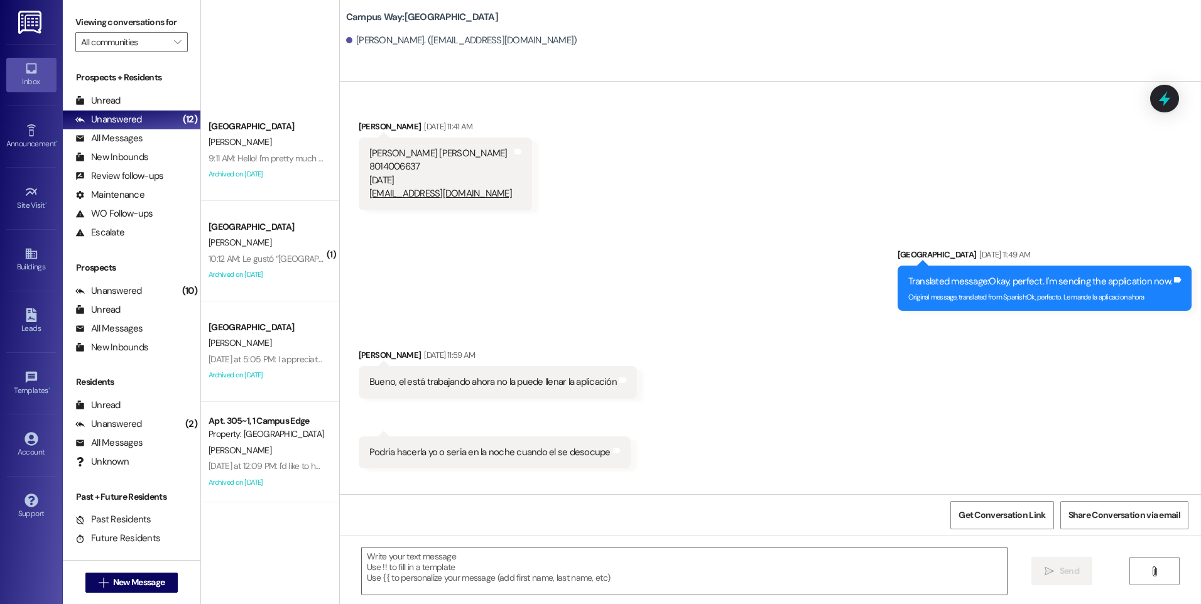
scroll to position [333, 0]
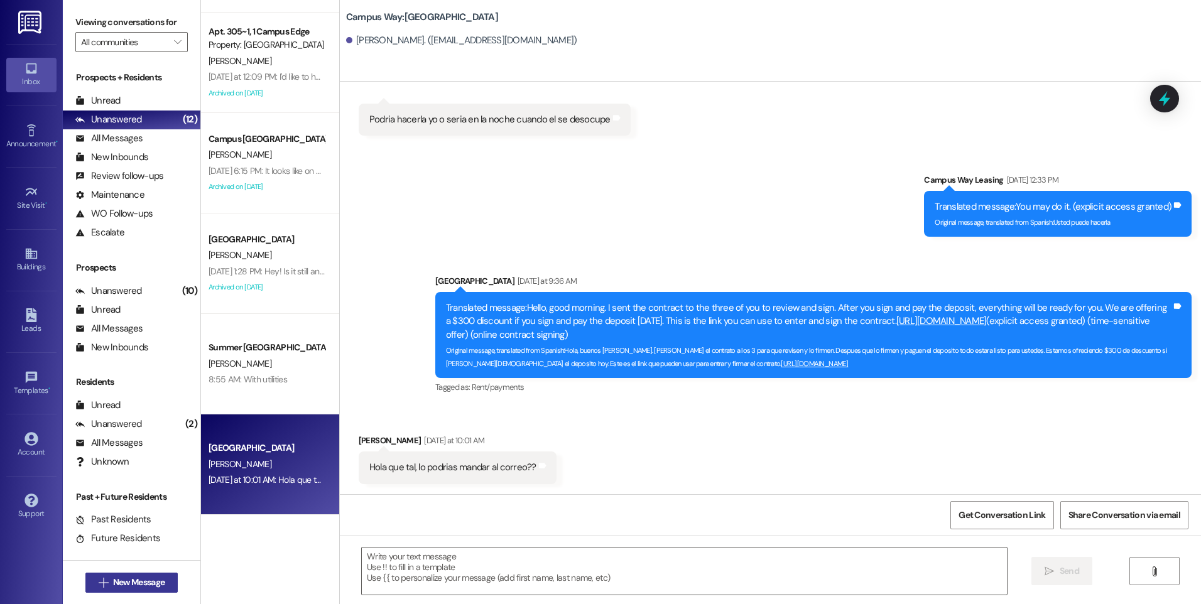
click at [137, 579] on span "New Message" at bounding box center [139, 582] width 52 height 13
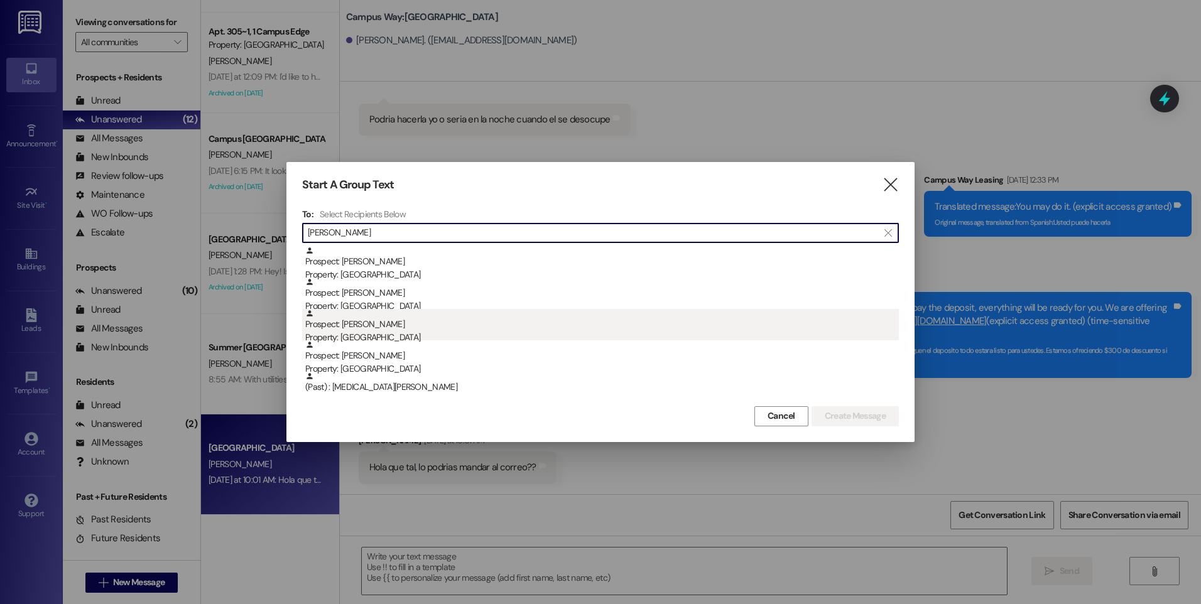
type input "[PERSON_NAME]"
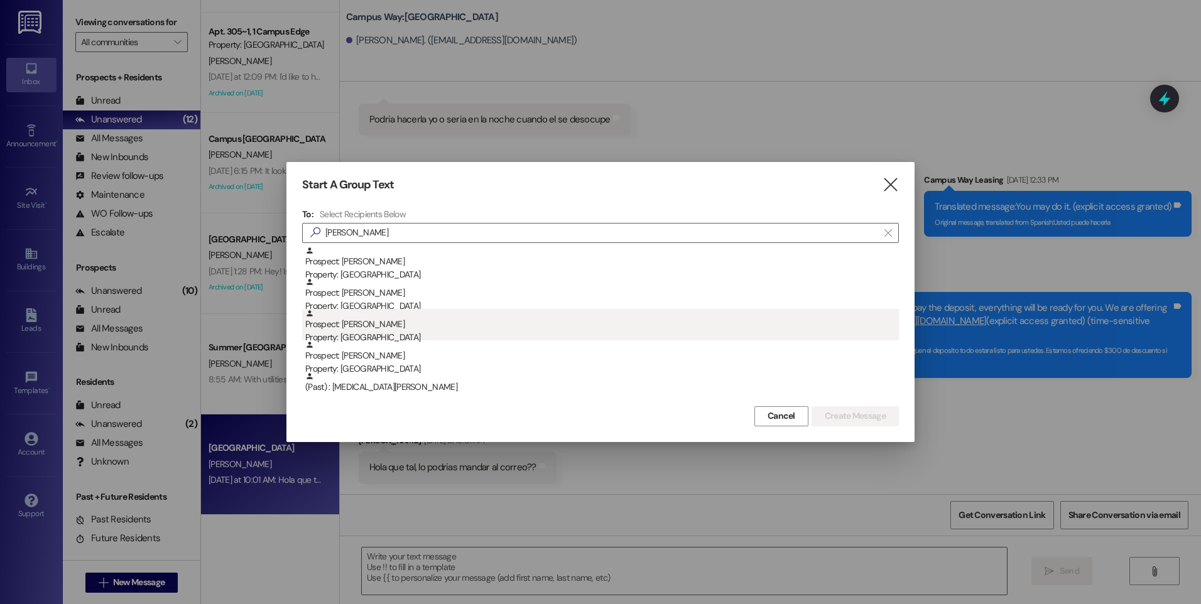
click at [360, 334] on div "Property: [GEOGRAPHIC_DATA]" at bounding box center [602, 337] width 594 height 13
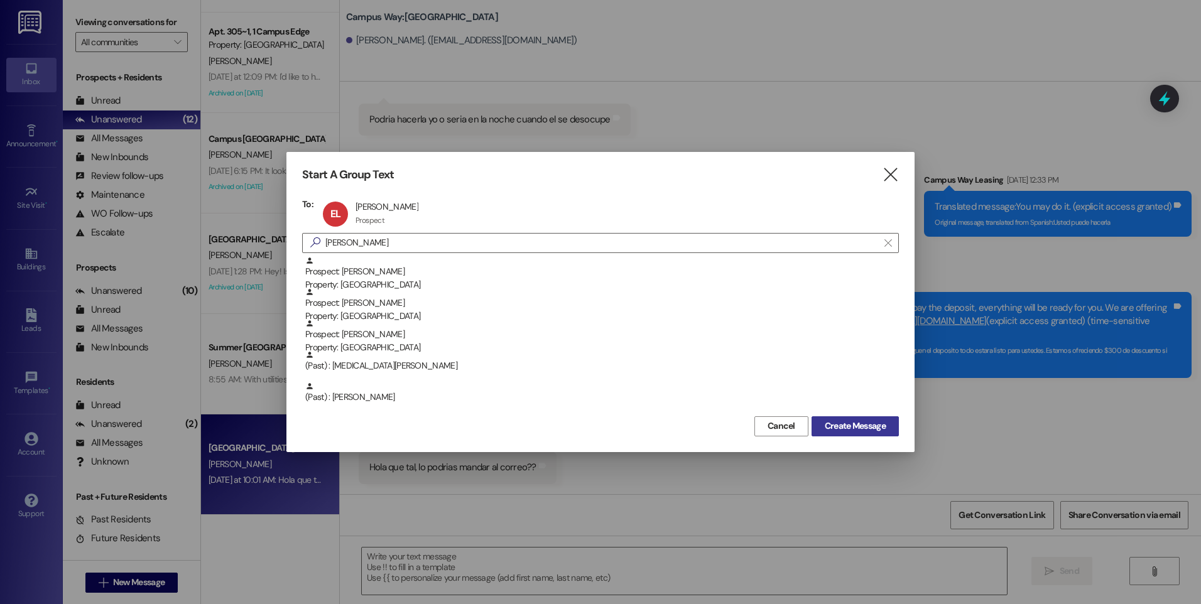
click at [870, 428] on span "Create Message" at bounding box center [855, 426] width 61 height 13
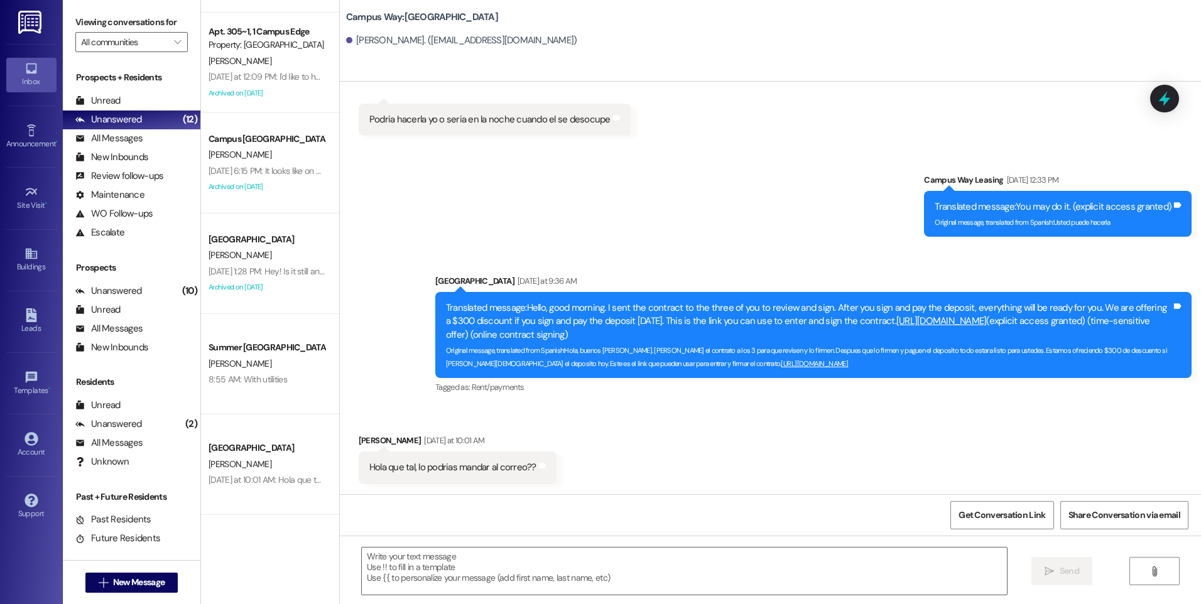
scroll to position [0, 0]
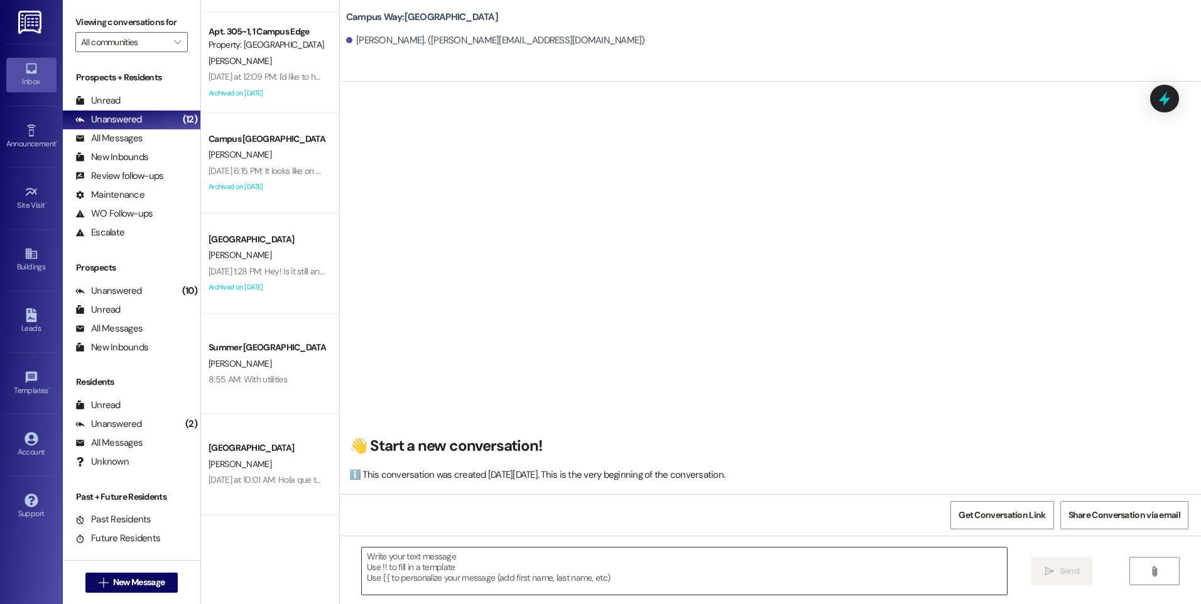
click at [677, 565] on textarea at bounding box center [684, 571] width 645 height 47
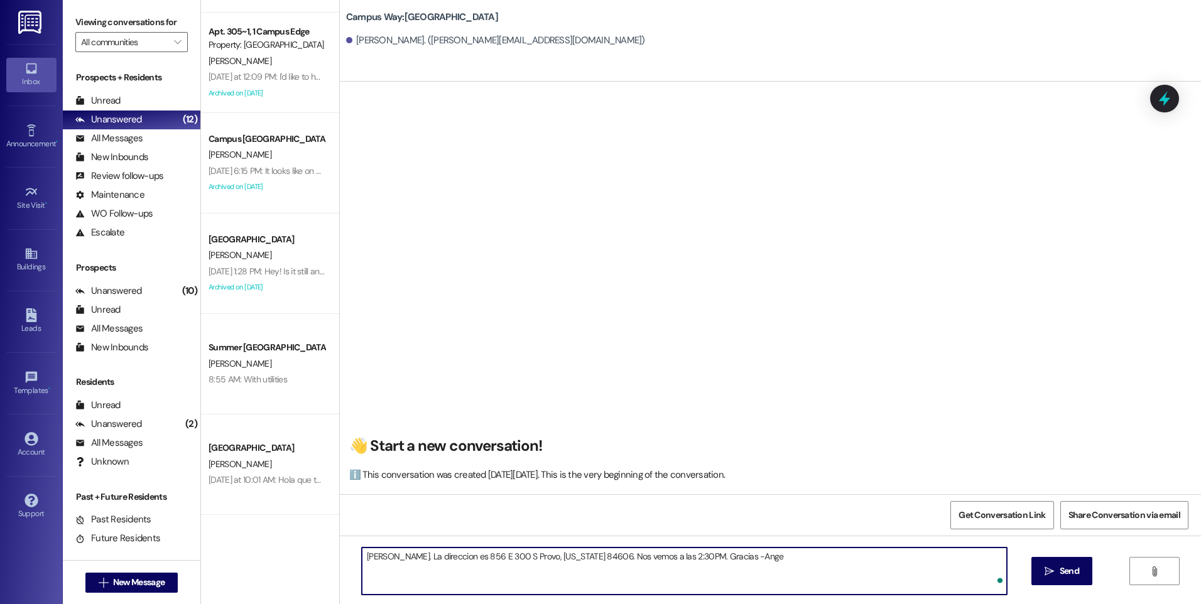
type textarea "[PERSON_NAME]. La direccion es 856 E 300 S Provo, [US_STATE] 84606. Nos vemos a…"
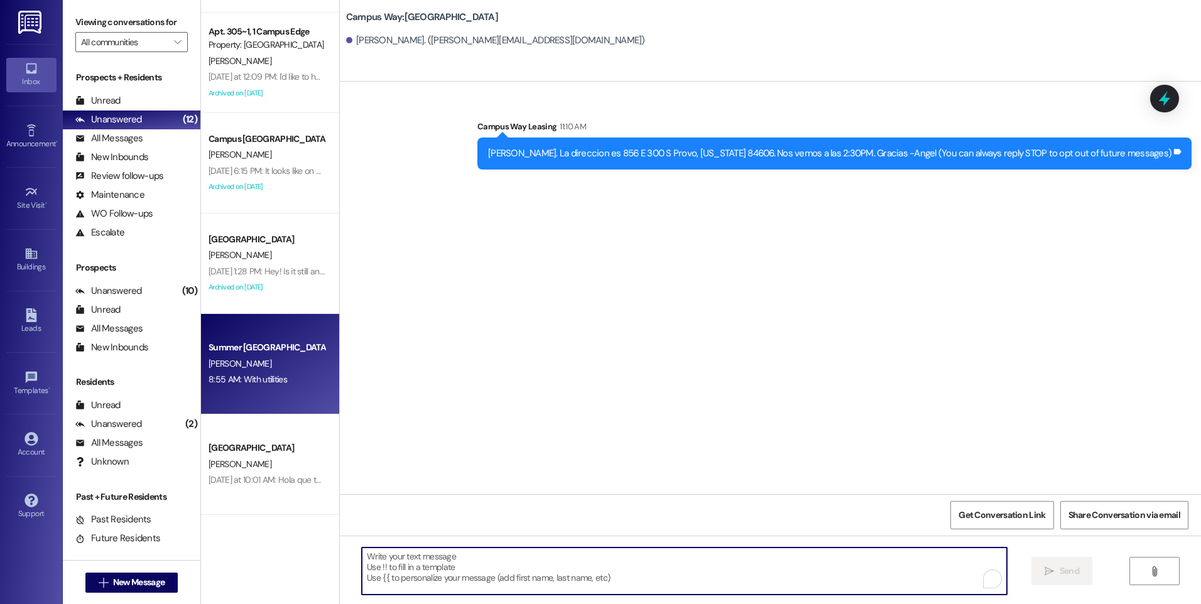
click at [274, 390] on div "Summer Pointe Prospect [PERSON_NAME] 8:55 AM: With utilities 8:55 AM: With util…" at bounding box center [270, 364] width 138 height 101
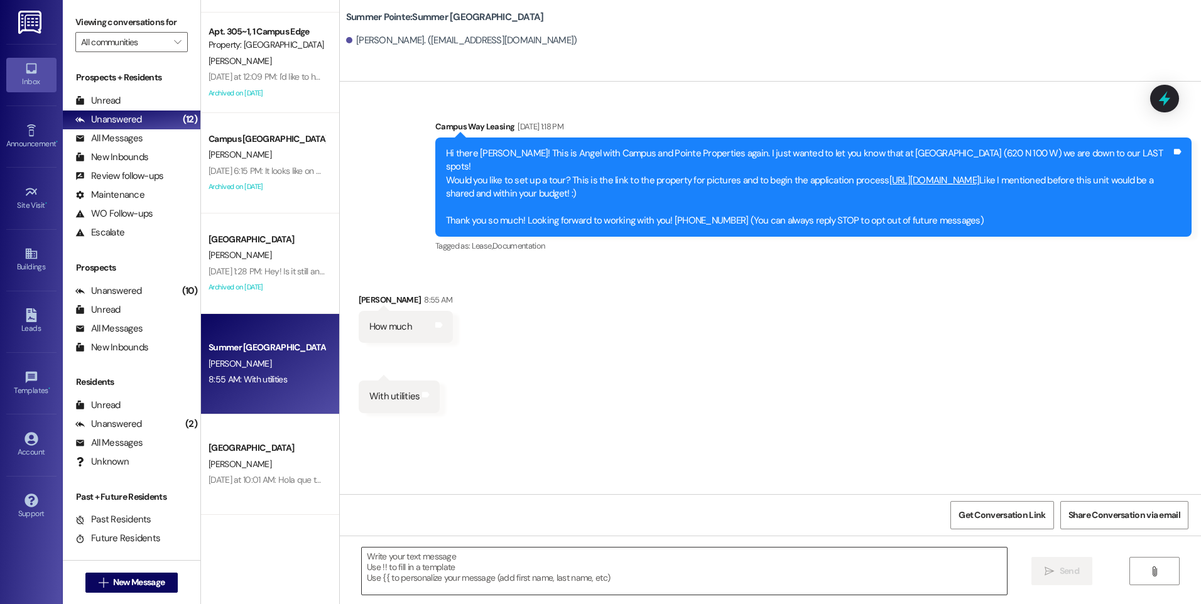
click at [565, 572] on textarea at bounding box center [684, 571] width 645 height 47
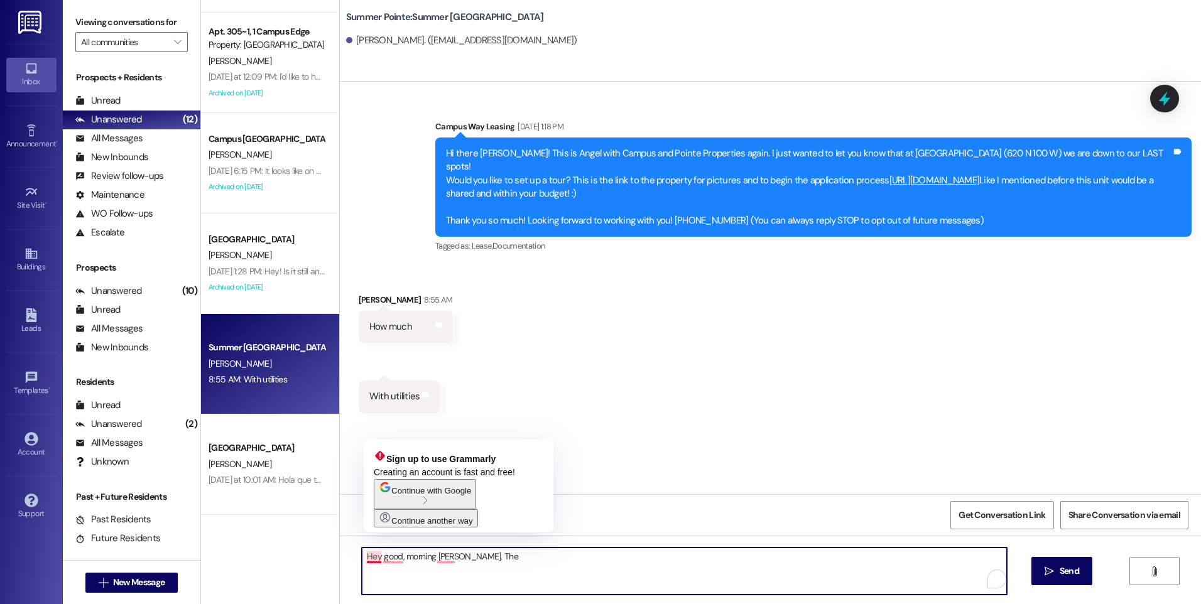
drag, startPoint x: 378, startPoint y: 559, endPoint x: 313, endPoint y: 543, distance: 67.2
click at [313, 543] on div "Campus Way Prospect [PERSON_NAME] 9:11 AM: Hello! I'm pretty much finished with…" at bounding box center [701, 302] width 1000 height 604
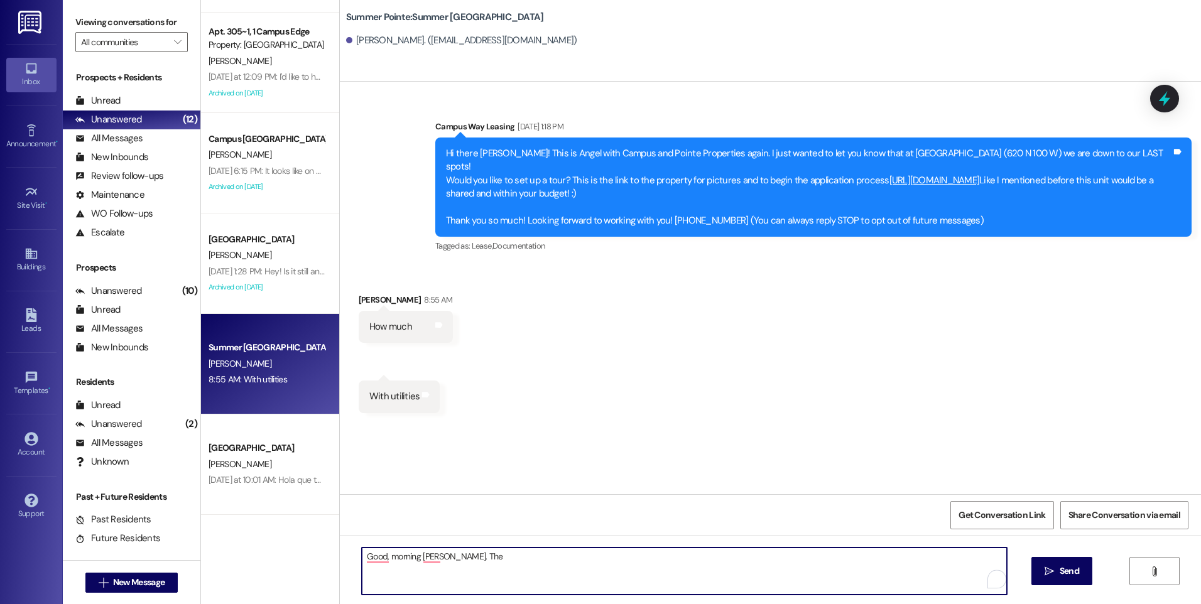
click at [498, 556] on textarea "Good, morning [PERSON_NAME]. The" at bounding box center [684, 571] width 645 height 47
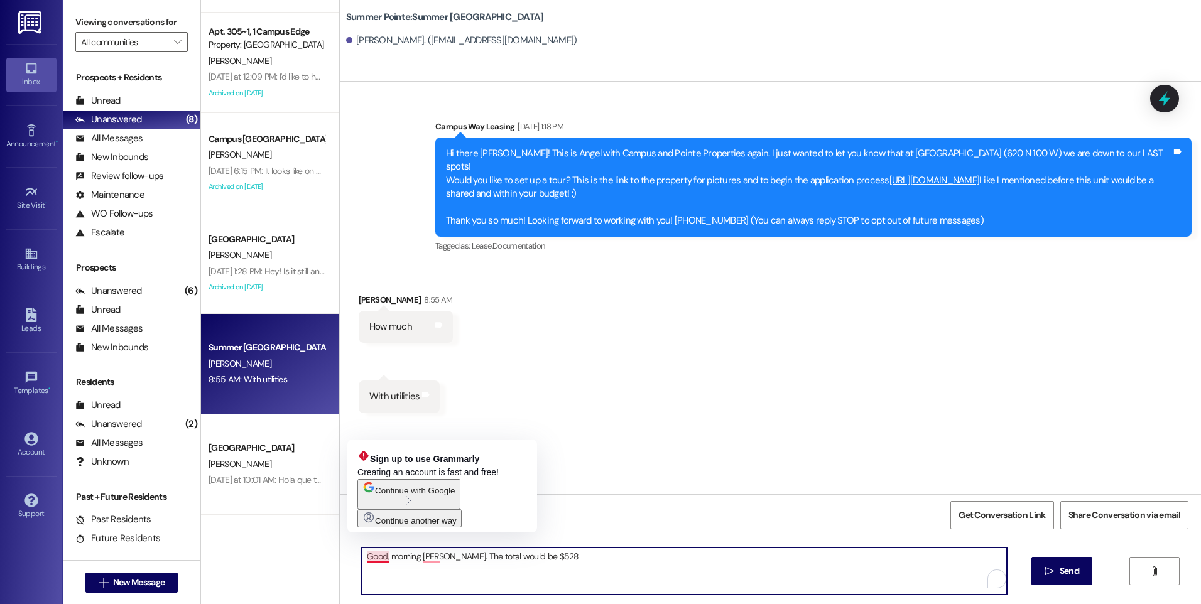
click at [378, 557] on textarea "Good, morning [PERSON_NAME]. The total would be $528" at bounding box center [684, 571] width 645 height 47
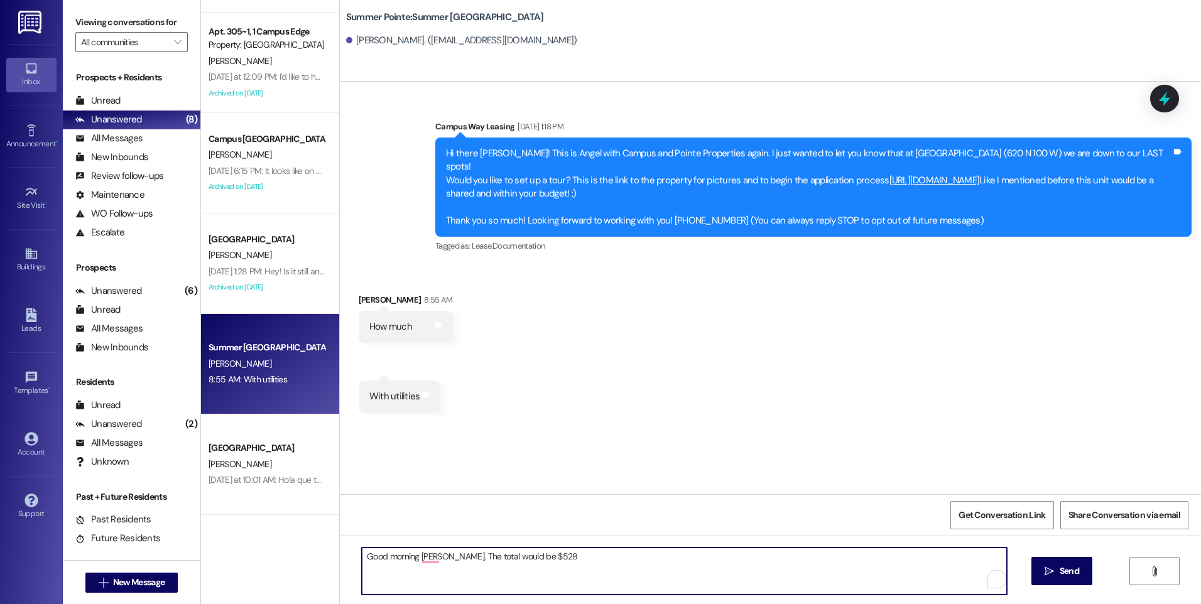
click at [602, 560] on textarea "Good morning [PERSON_NAME]. The total would be $528" at bounding box center [684, 571] width 645 height 47
drag, startPoint x: 682, startPoint y: 556, endPoint x: 751, endPoint y: 558, distance: 69.1
click at [751, 558] on textarea "Good morning [PERSON_NAME]. The total would be $528. We are doing a $300 move i…" at bounding box center [684, 571] width 645 height 47
click at [728, 560] on textarea "Good morning [PERSON_NAME]. The total would be $528. We are doing a $300 move i…" at bounding box center [684, 571] width 645 height 47
click at [667, 558] on textarea "Good morning [PERSON_NAME]. The total would be $528. We are doing a $300 move i…" at bounding box center [684, 571] width 645 height 47
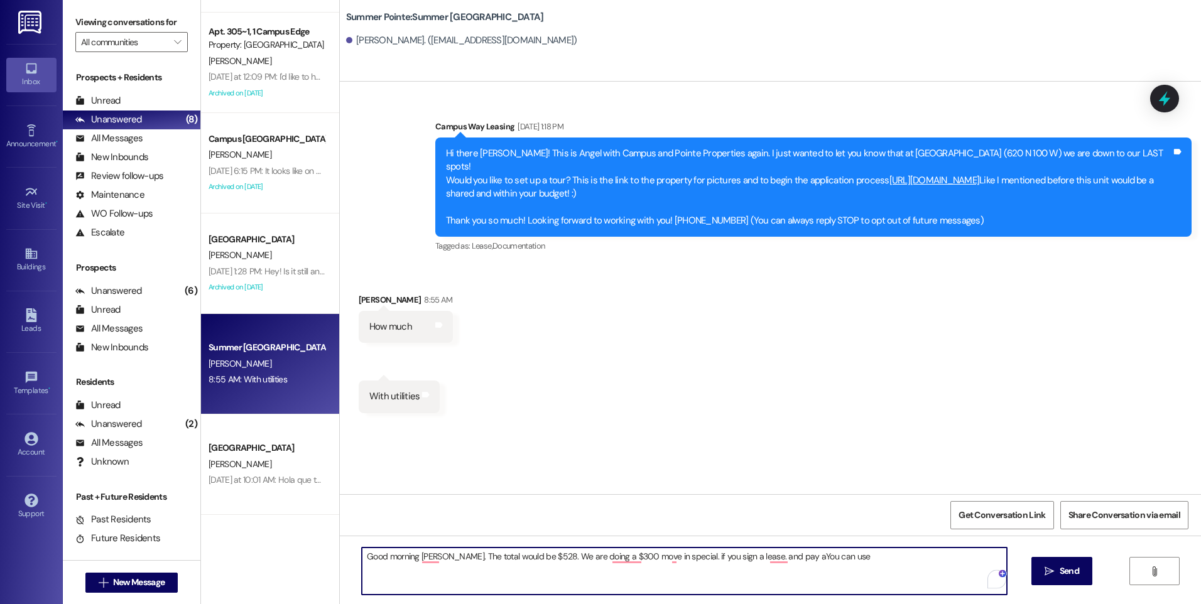
click at [729, 559] on textarea "Good morning [PERSON_NAME]. The total would be $528. We are doing a $300 move i…" at bounding box center [684, 571] width 645 height 47
drag, startPoint x: 817, startPoint y: 554, endPoint x: 662, endPoint y: 567, distance: 155.7
click at [662, 567] on textarea "Good morning [PERSON_NAME]. The total would be $528. We are doing a $300 move i…" at bounding box center [684, 571] width 645 height 47
drag, startPoint x: 886, startPoint y: 558, endPoint x: 990, endPoint y: 552, distance: 104.4
click at [990, 552] on textarea "Good morning [PERSON_NAME]. The total would be $528. We are doing a $300 move i…" at bounding box center [684, 571] width 645 height 47
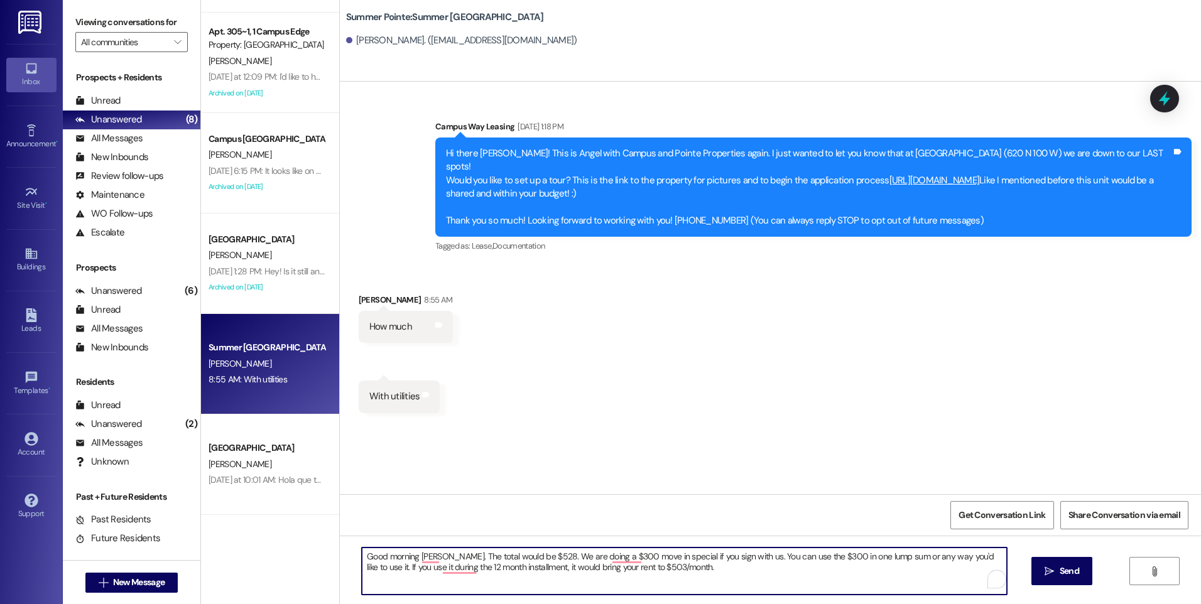
click at [595, 566] on textarea "Good morning [PERSON_NAME]. The total would be $528. We are doing a $300 move i…" at bounding box center [684, 571] width 645 height 47
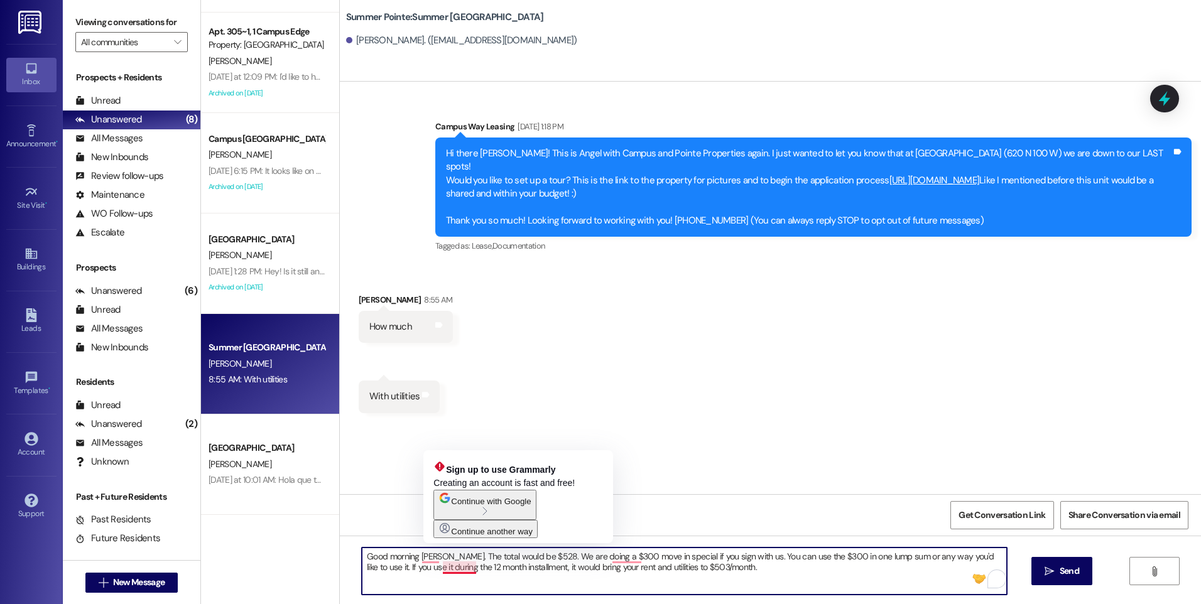
click at [446, 568] on textarea "Good morning [PERSON_NAME]. The total would be $528. We are doing a $300 move i…" at bounding box center [684, 571] width 645 height 47
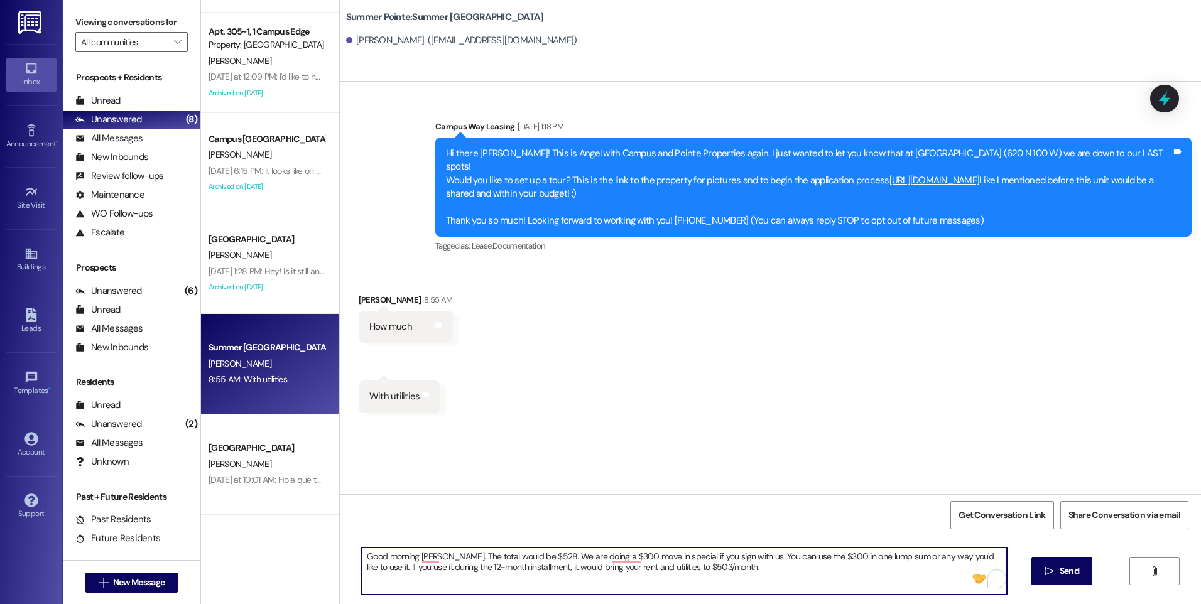
drag, startPoint x: 898, startPoint y: 554, endPoint x: 979, endPoint y: 555, distance: 81.1
click at [979, 555] on textarea "Good morning [PERSON_NAME]. The total would be $528. We are doing a $300 move i…" at bounding box center [684, 571] width 645 height 47
drag, startPoint x: 958, startPoint y: 558, endPoint x: 994, endPoint y: 556, distance: 35.9
click at [994, 556] on textarea "Good morning [PERSON_NAME]. The total would be $528. We are doing a $300 move i…" at bounding box center [684, 571] width 645 height 47
click at [732, 572] on textarea "Good morning [PERSON_NAME]. The total would be $528. We are doing a $300 move i…" at bounding box center [684, 571] width 645 height 47
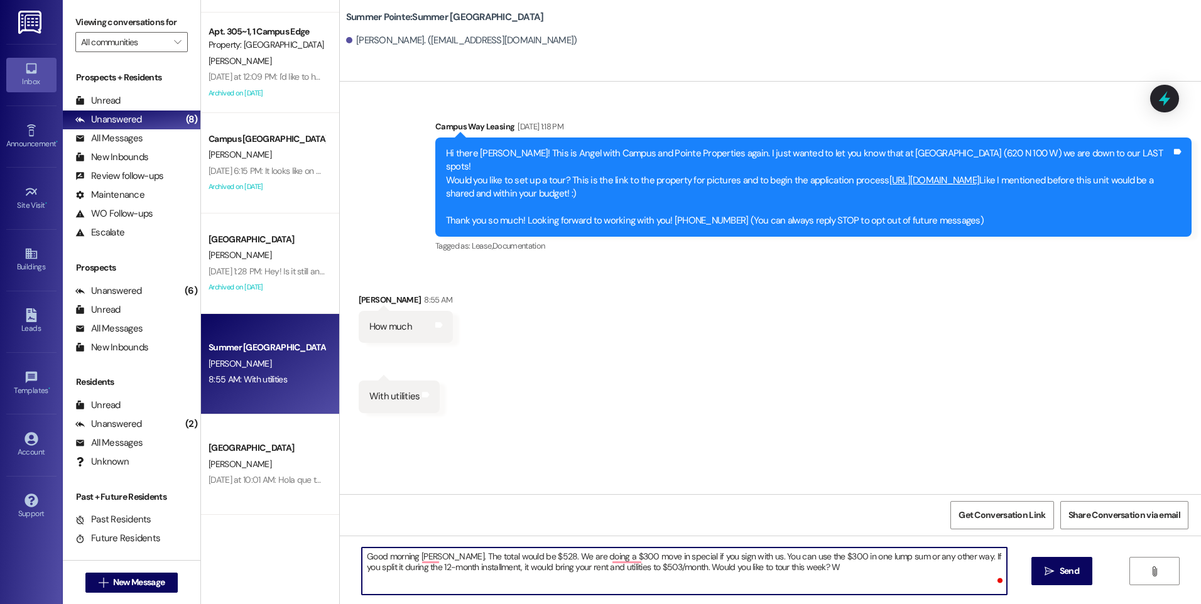
type textarea "Good morning [PERSON_NAME]. The total would be $528. We are doing a $300 move i…"
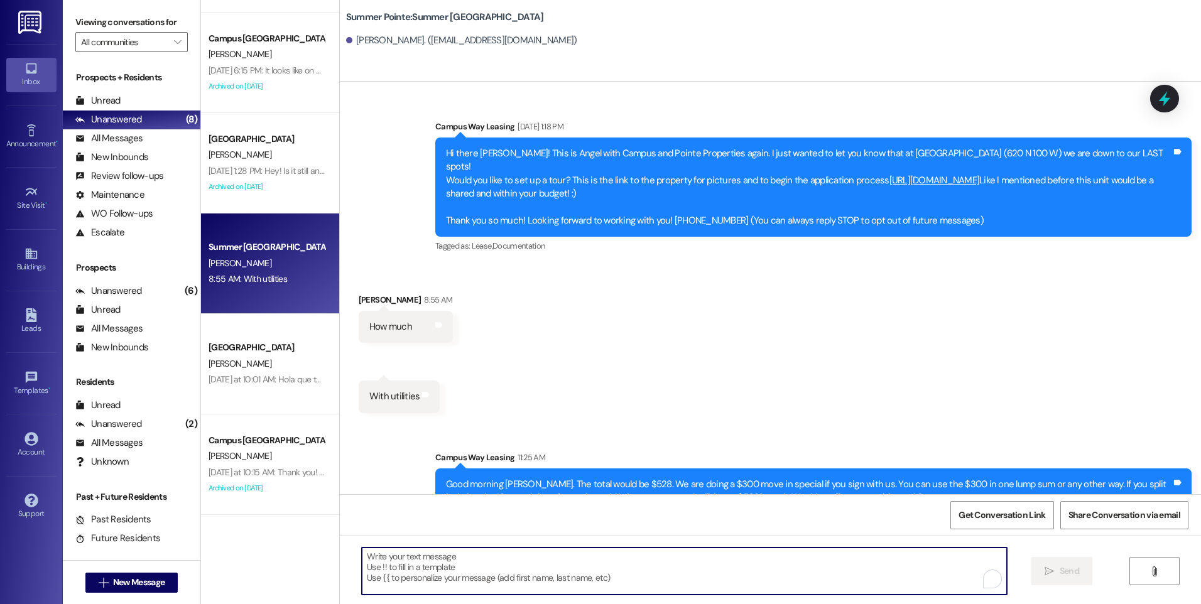
scroll to position [16, 0]
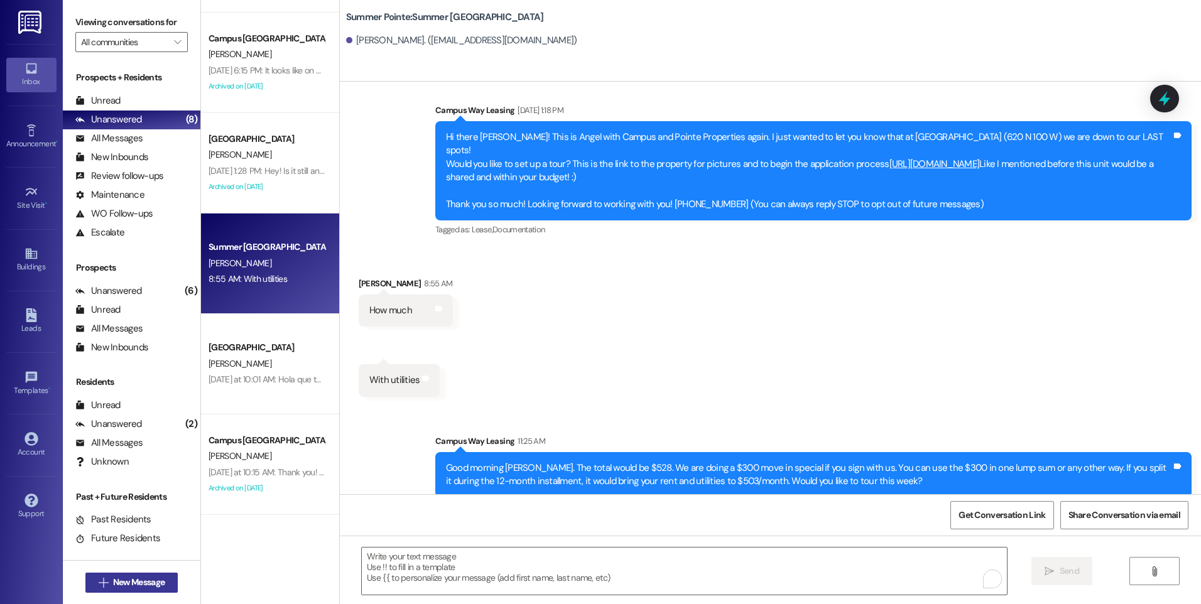
click at [123, 588] on span "New Message" at bounding box center [139, 582] width 52 height 13
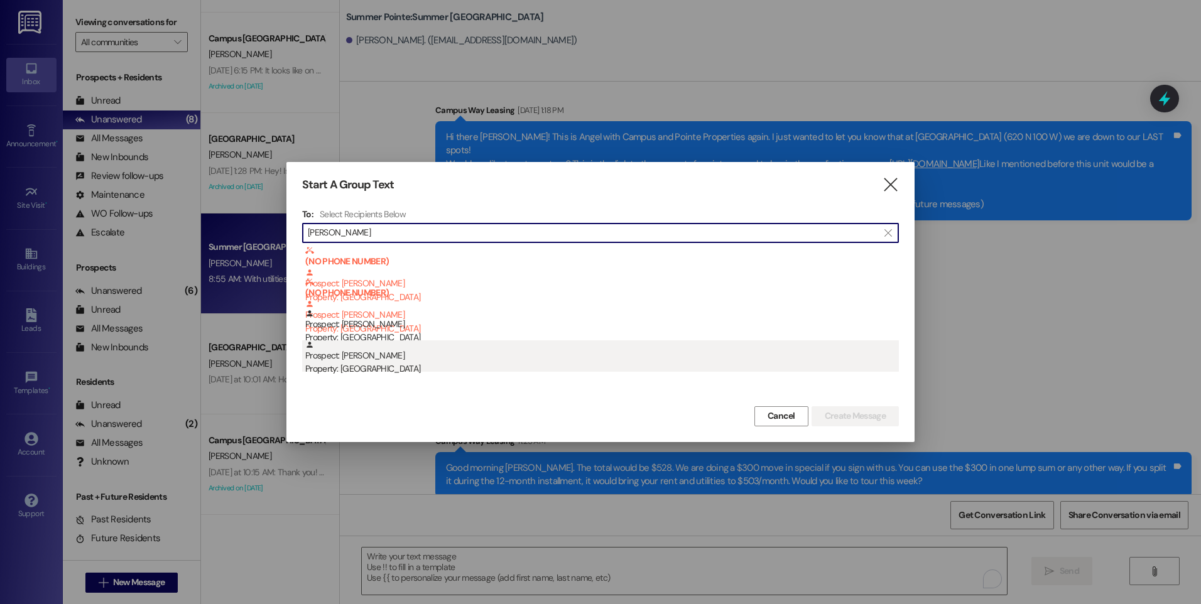
type input "[PERSON_NAME]"
click at [404, 366] on div "Property: [GEOGRAPHIC_DATA]" at bounding box center [602, 368] width 594 height 13
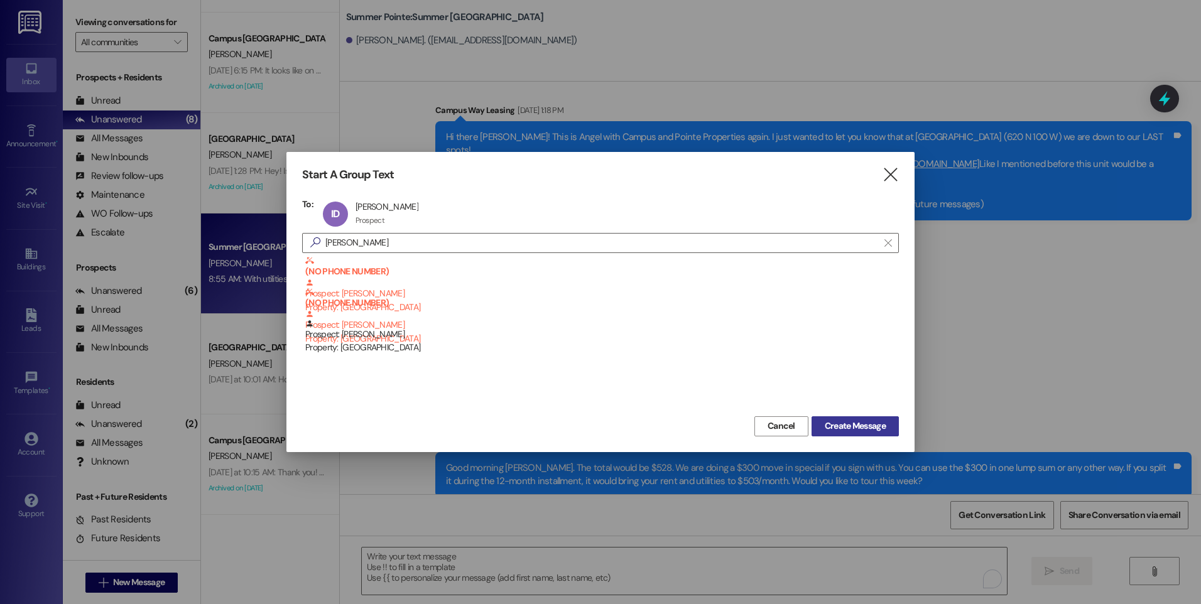
click at [868, 429] on span "Create Message" at bounding box center [855, 426] width 61 height 13
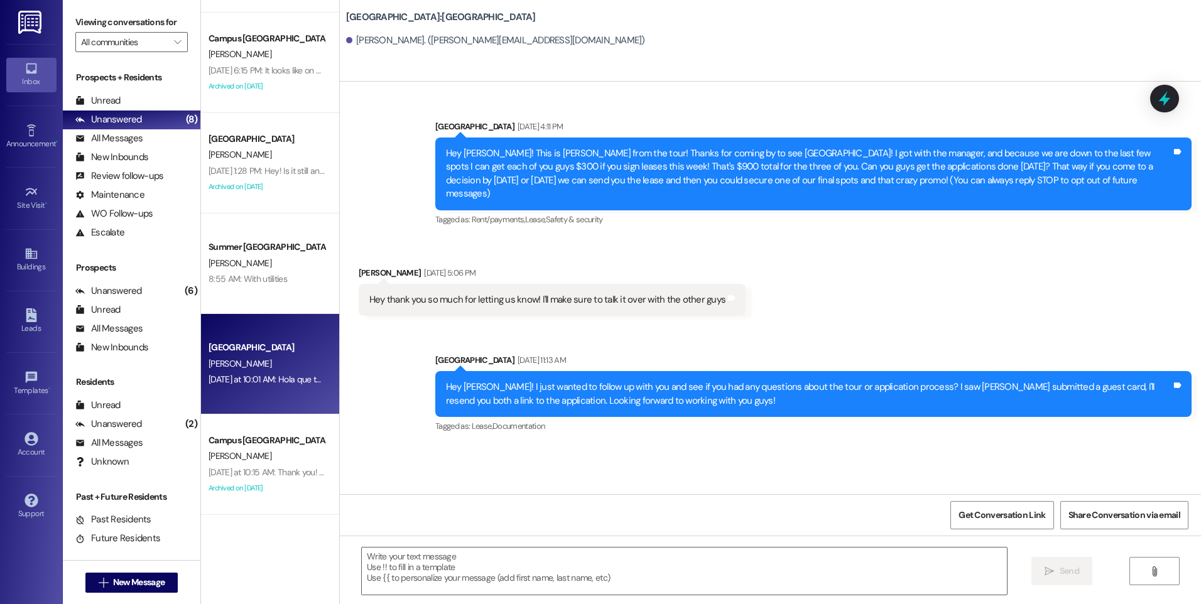
click at [264, 364] on div "[PERSON_NAME]" at bounding box center [266, 364] width 119 height 16
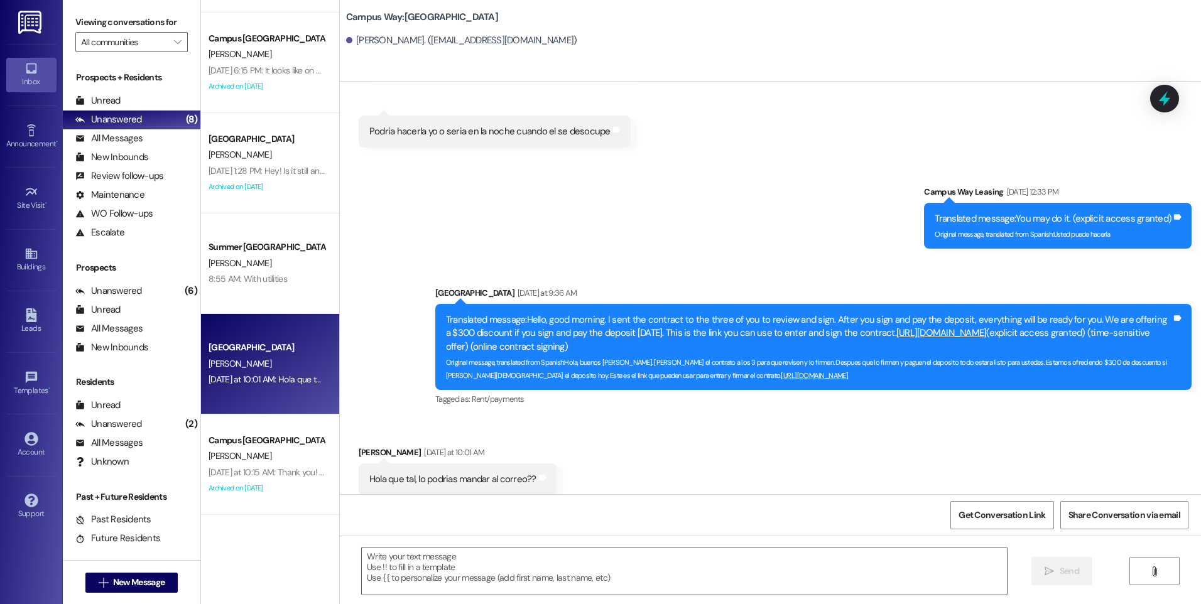
scroll to position [332, 0]
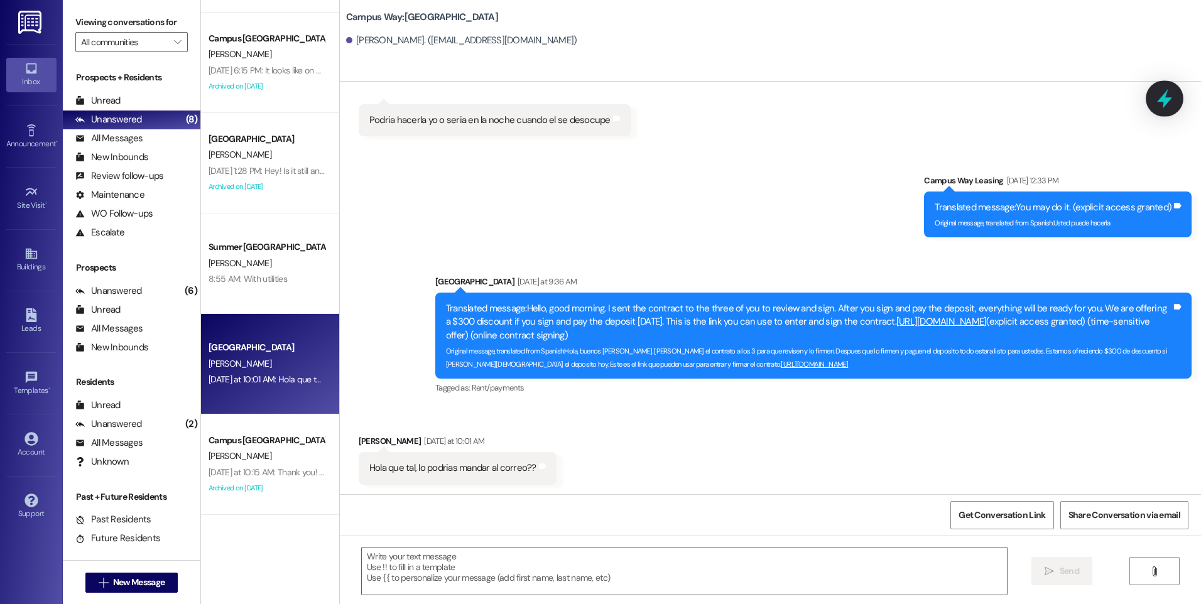
click at [1160, 90] on icon at bounding box center [1164, 98] width 21 height 21
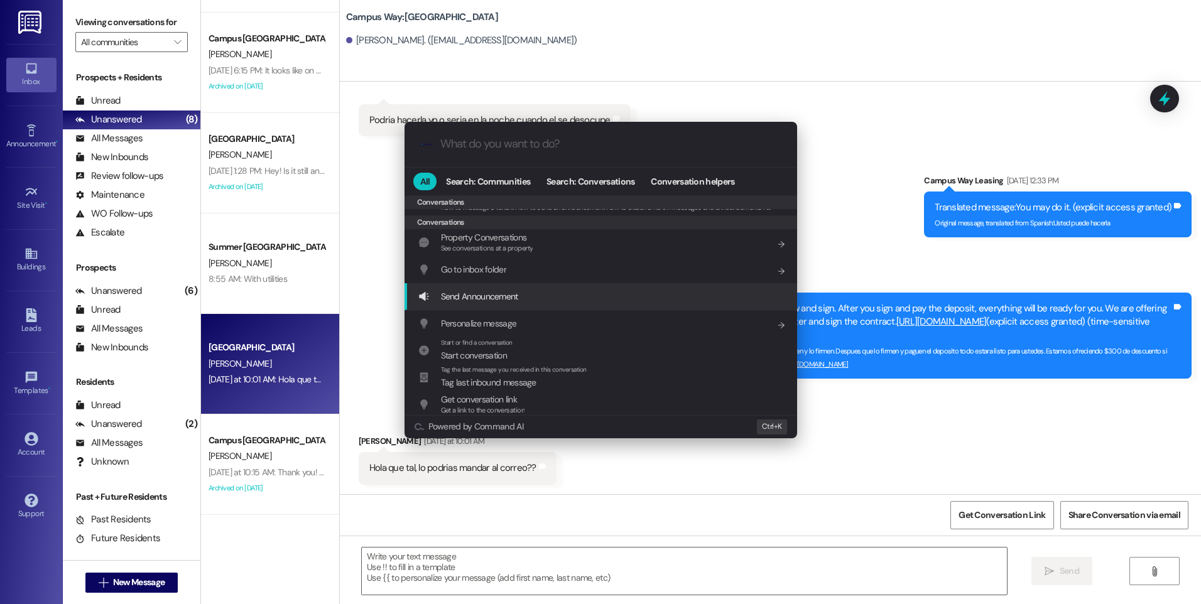
scroll to position [548, 0]
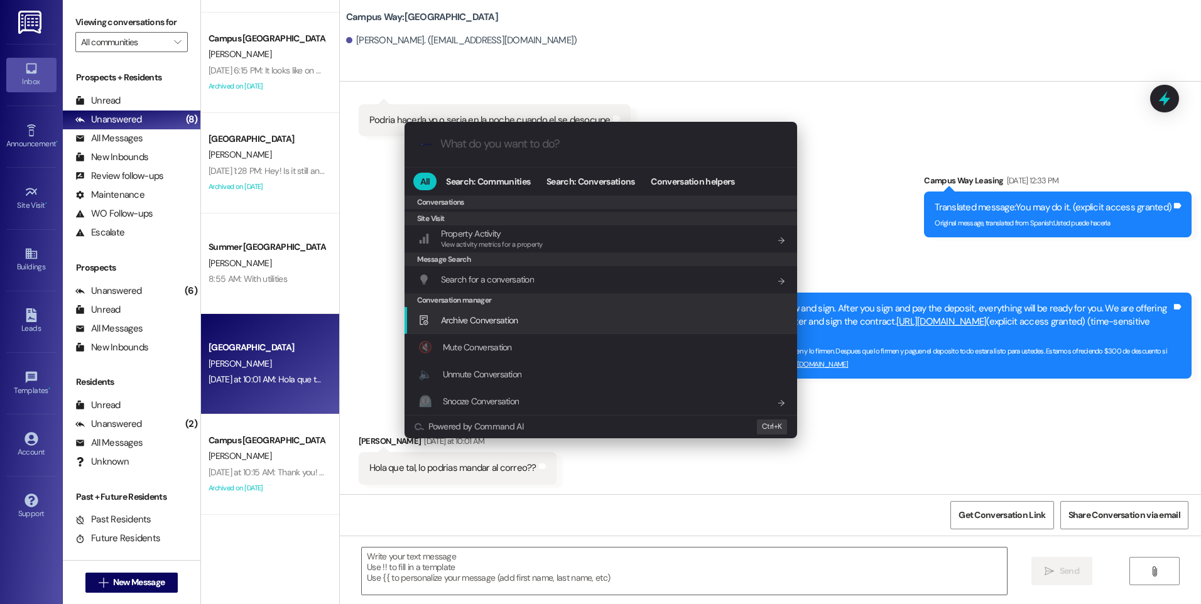
click at [510, 315] on span "Archive Conversation" at bounding box center [479, 320] width 77 height 11
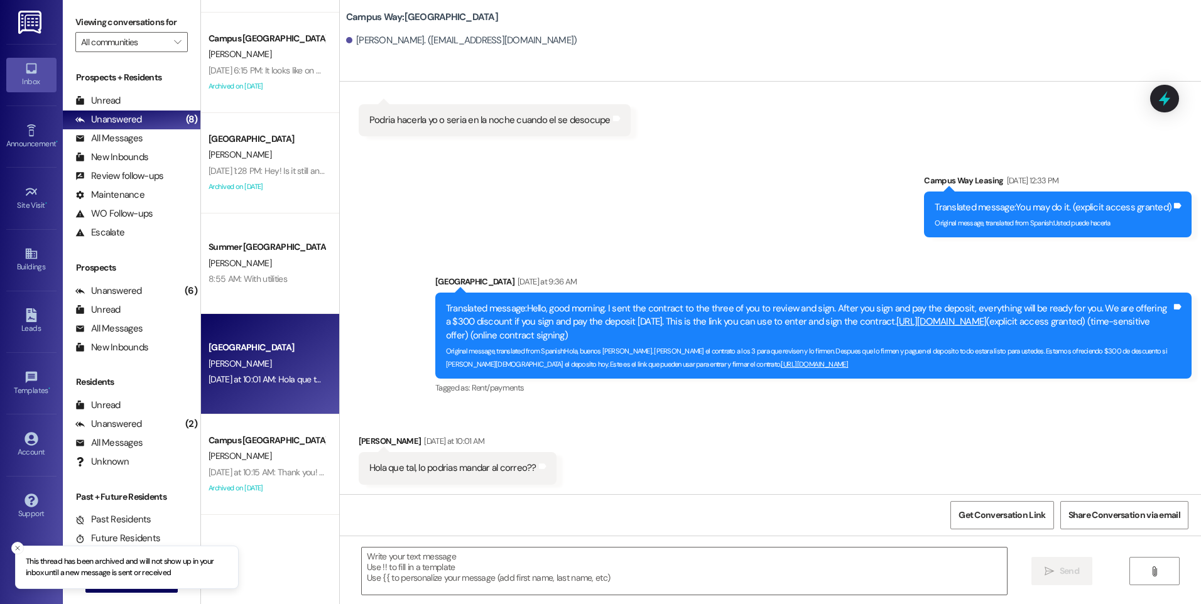
scroll to position [333, 0]
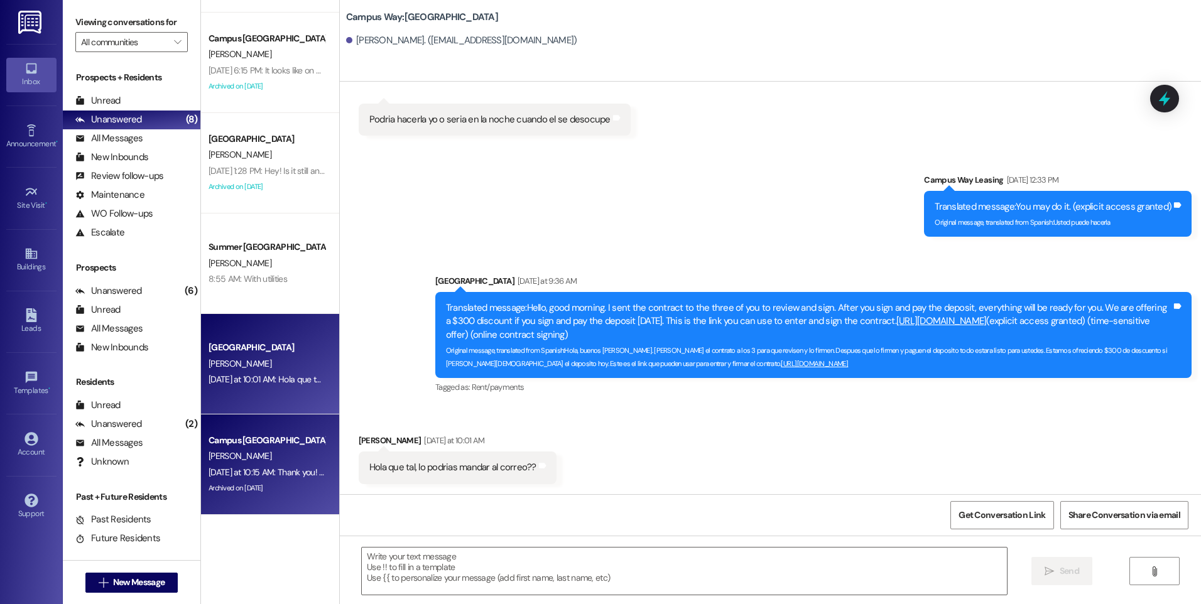
click at [264, 459] on div "[PERSON_NAME]" at bounding box center [266, 457] width 119 height 16
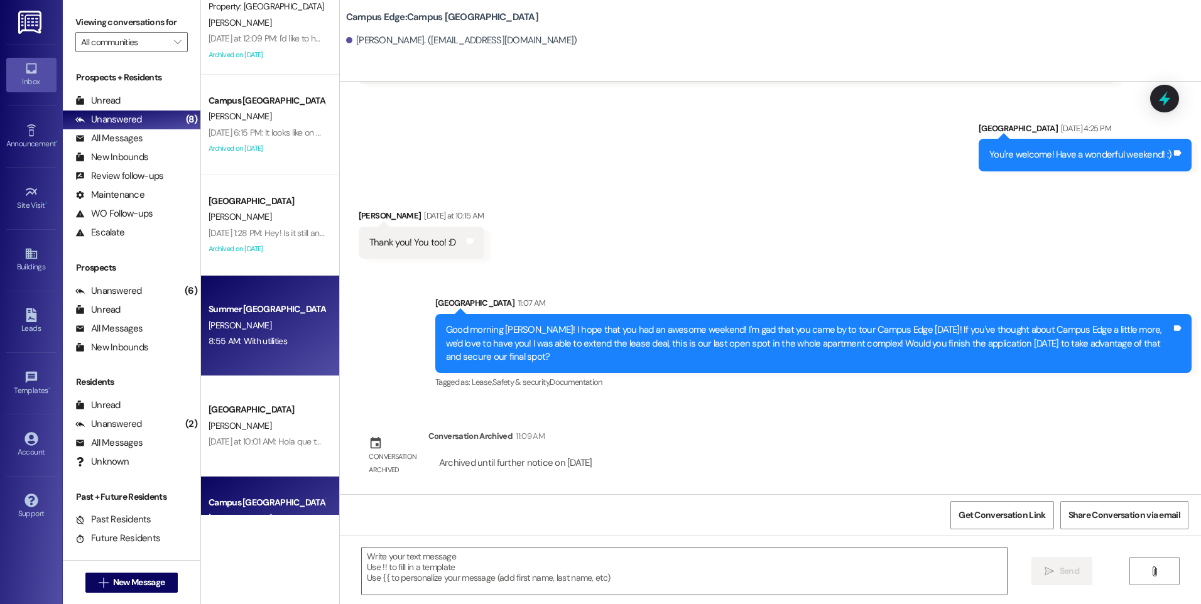
scroll to position [364, 0]
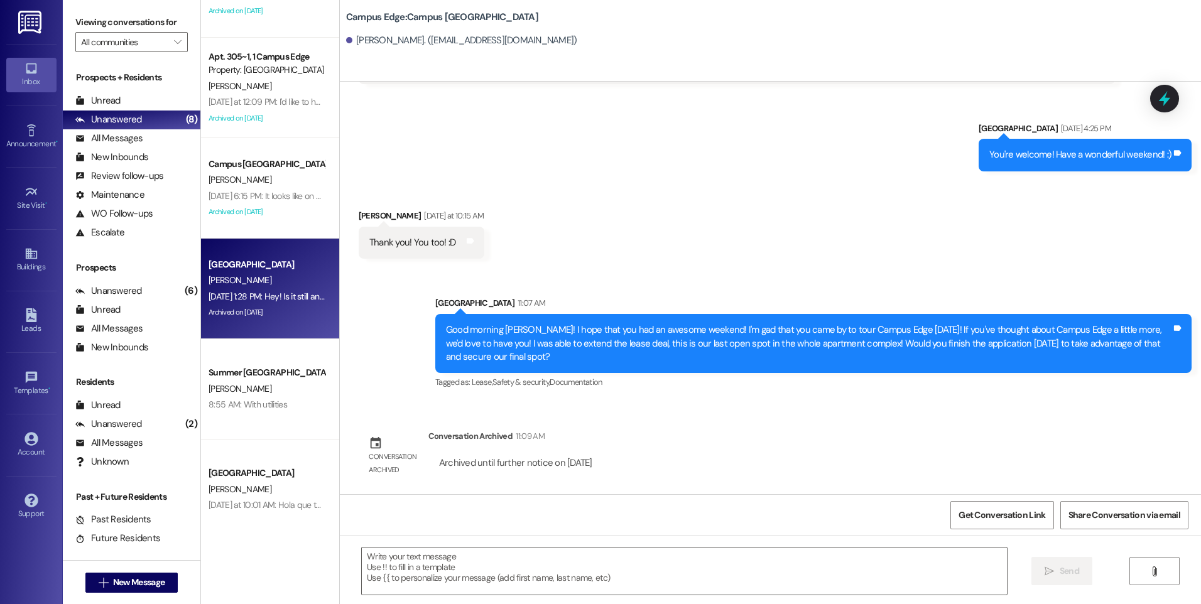
click at [251, 279] on div "[PERSON_NAME]" at bounding box center [266, 281] width 119 height 16
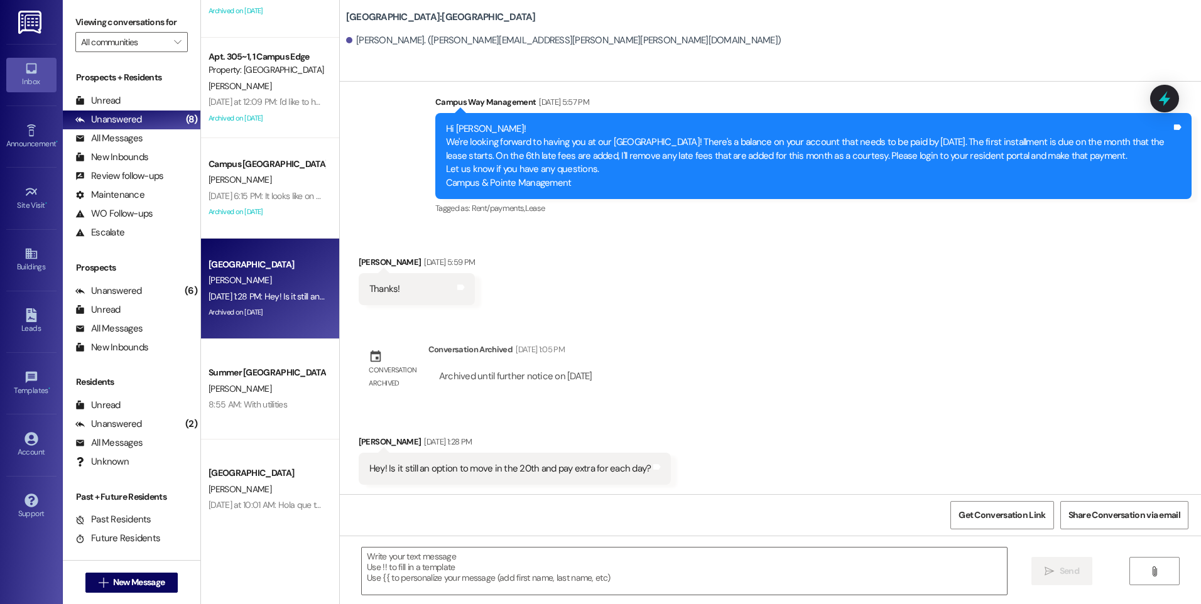
scroll to position [1655, 0]
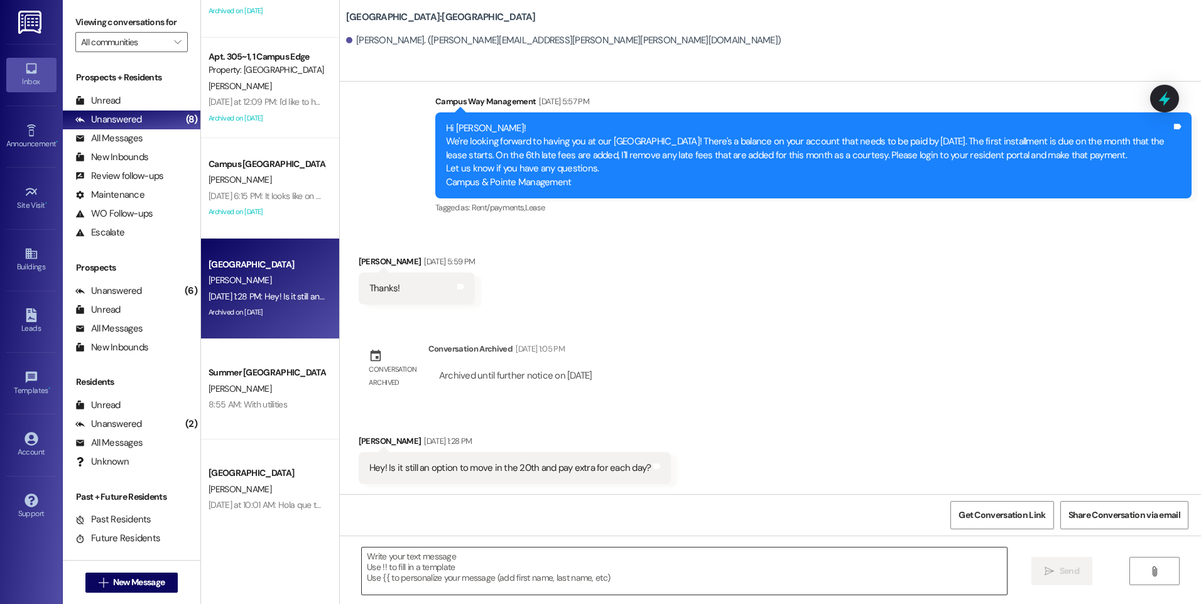
click at [564, 566] on textarea at bounding box center [684, 571] width 645 height 47
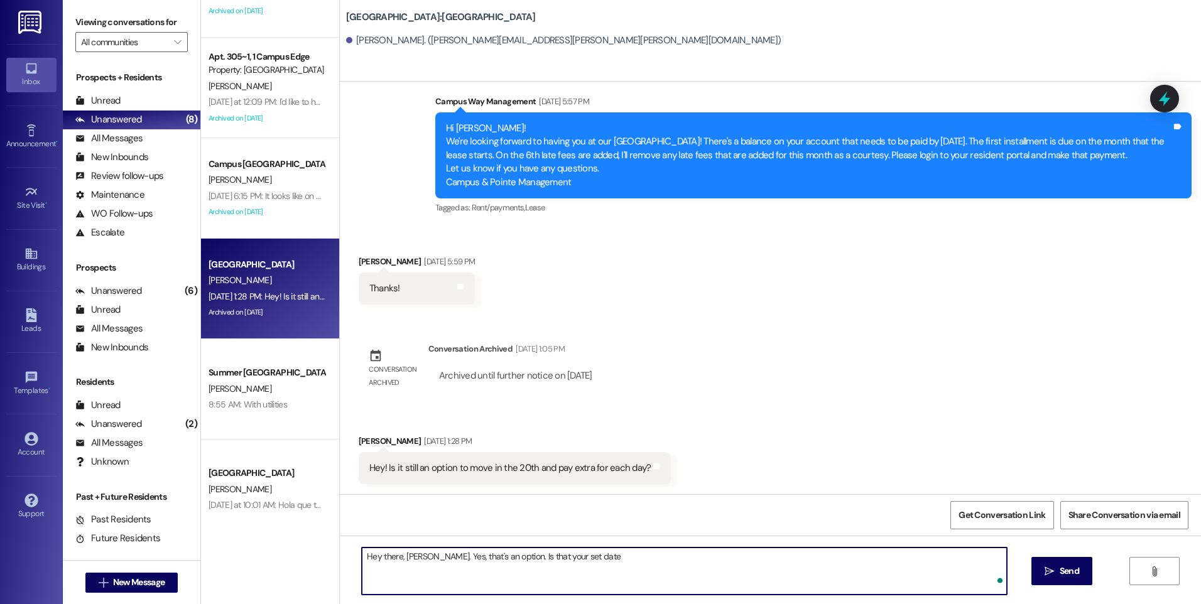
type textarea "Hey there, [PERSON_NAME]. Yes, that's an option. Is that your set date?"
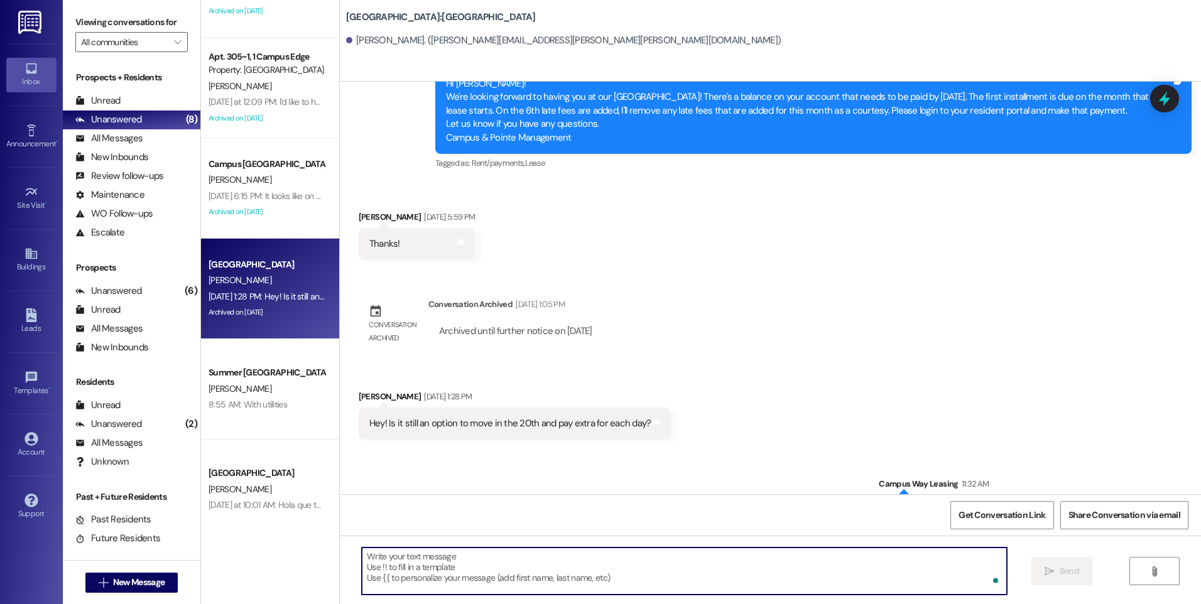
scroll to position [1743, 0]
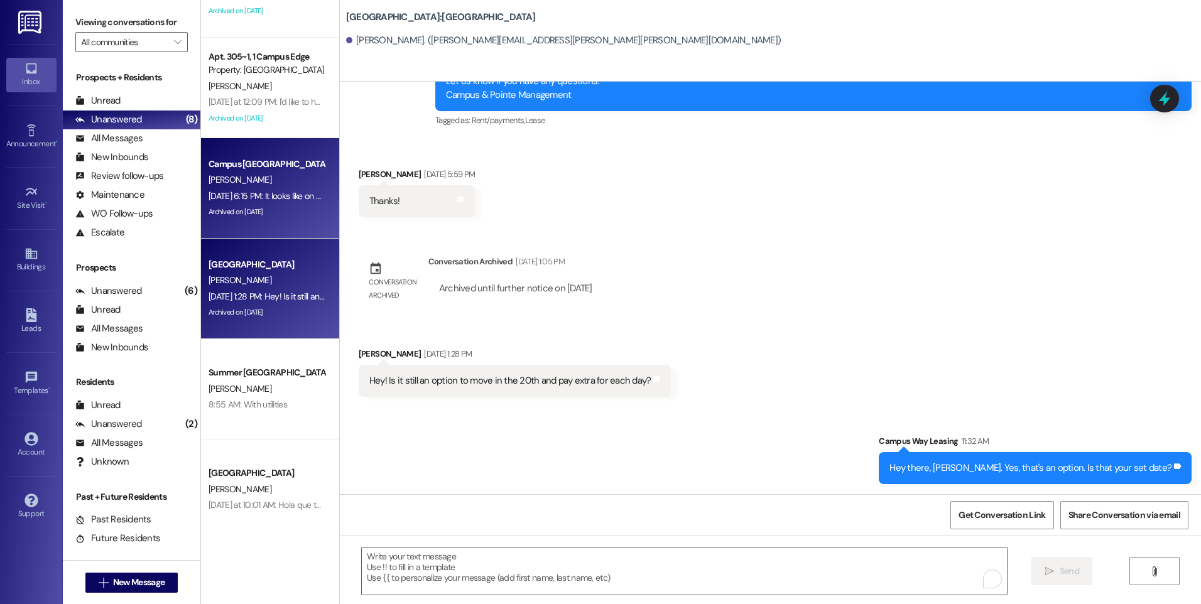
click at [229, 176] on div "[PERSON_NAME]" at bounding box center [266, 180] width 119 height 16
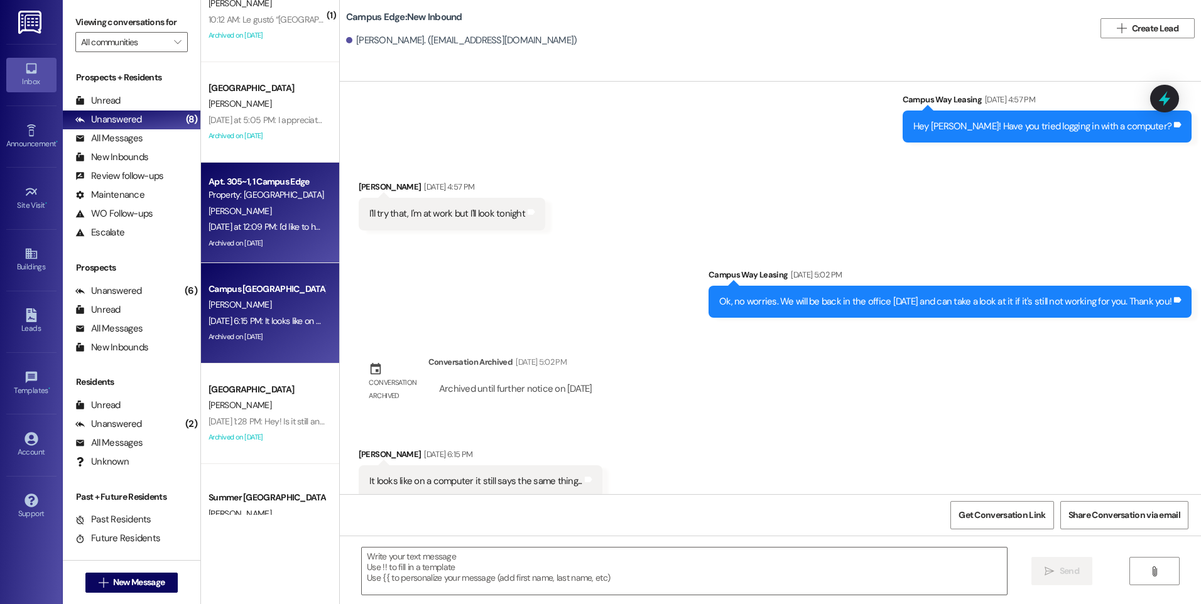
scroll to position [239, 0]
click at [258, 205] on div "[PERSON_NAME]" at bounding box center [266, 212] width 119 height 16
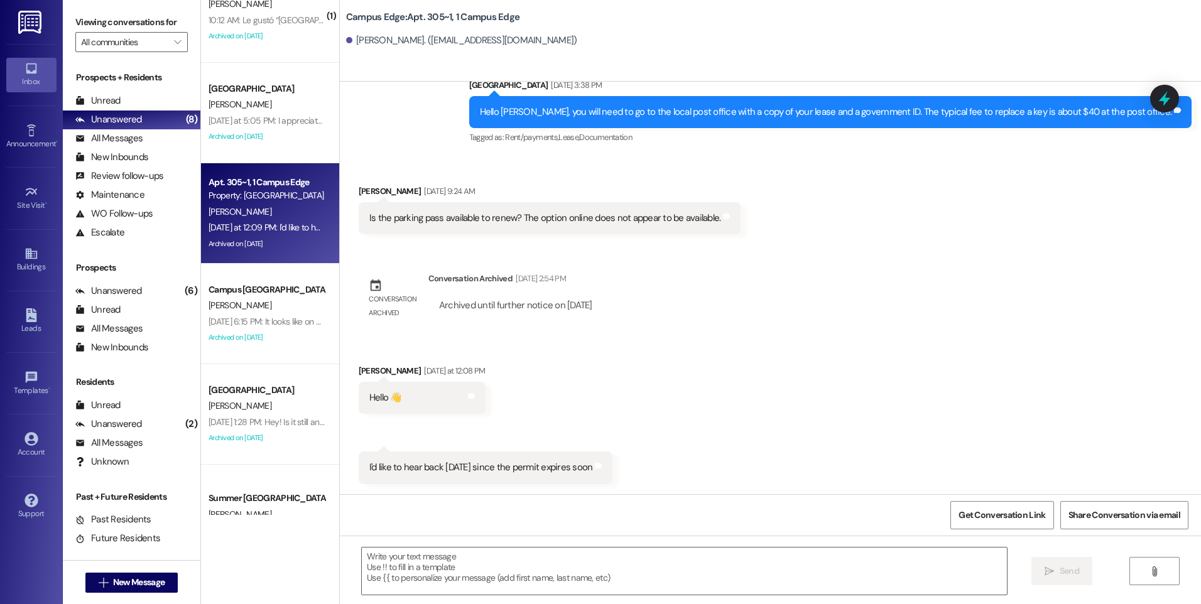
scroll to position [1459, 0]
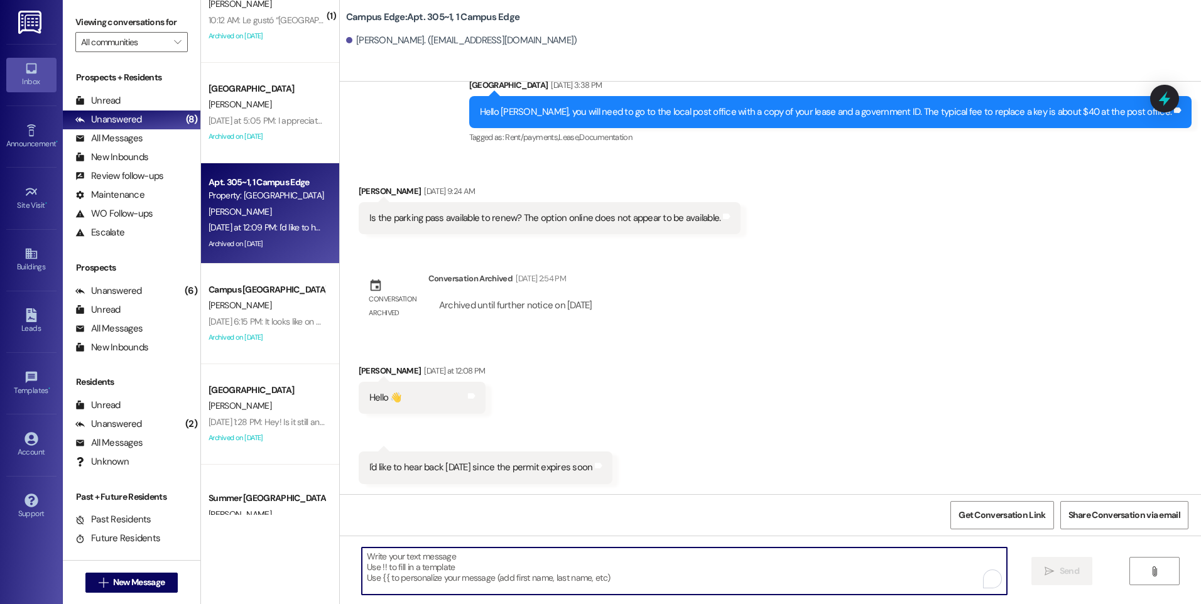
click at [688, 560] on textarea "To enrich screen reader interactions, please activate Accessibility in Grammarl…" at bounding box center [684, 571] width 645 height 47
type textarea "Y"
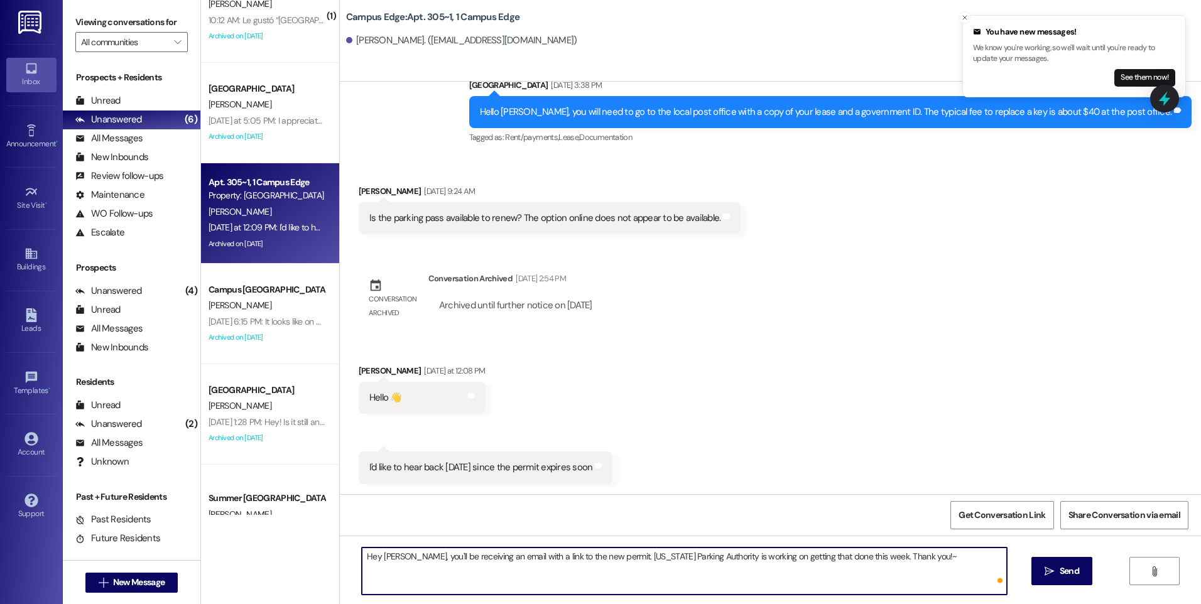
type textarea "Hey [PERSON_NAME], you'll be receiving an email with a link to the new permit. …"
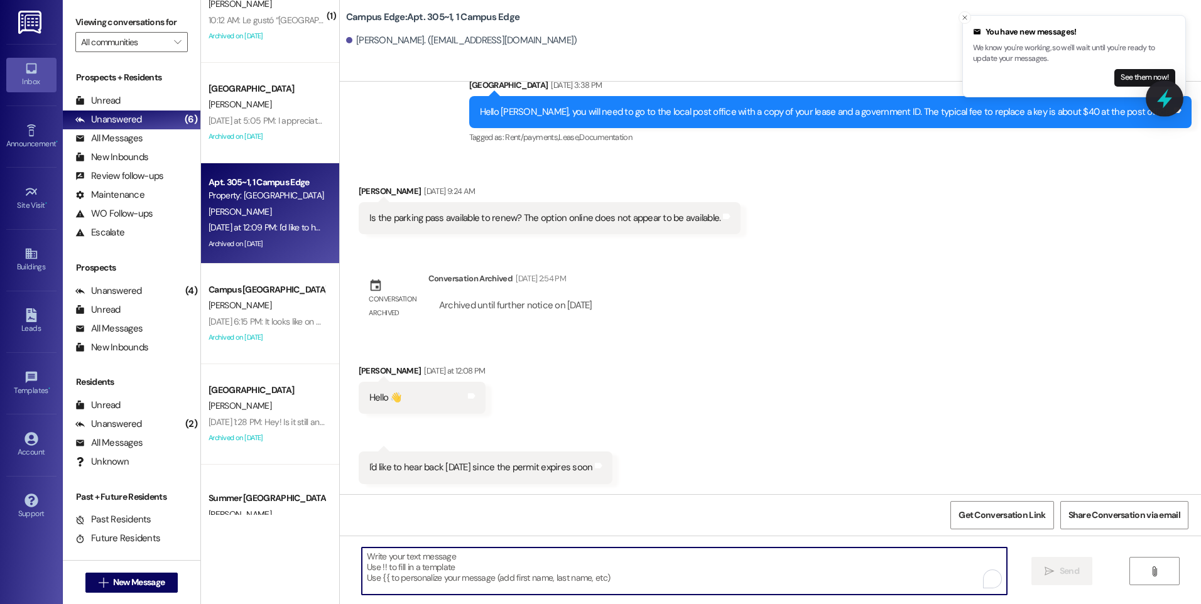
click at [1159, 95] on icon at bounding box center [1164, 98] width 21 height 21
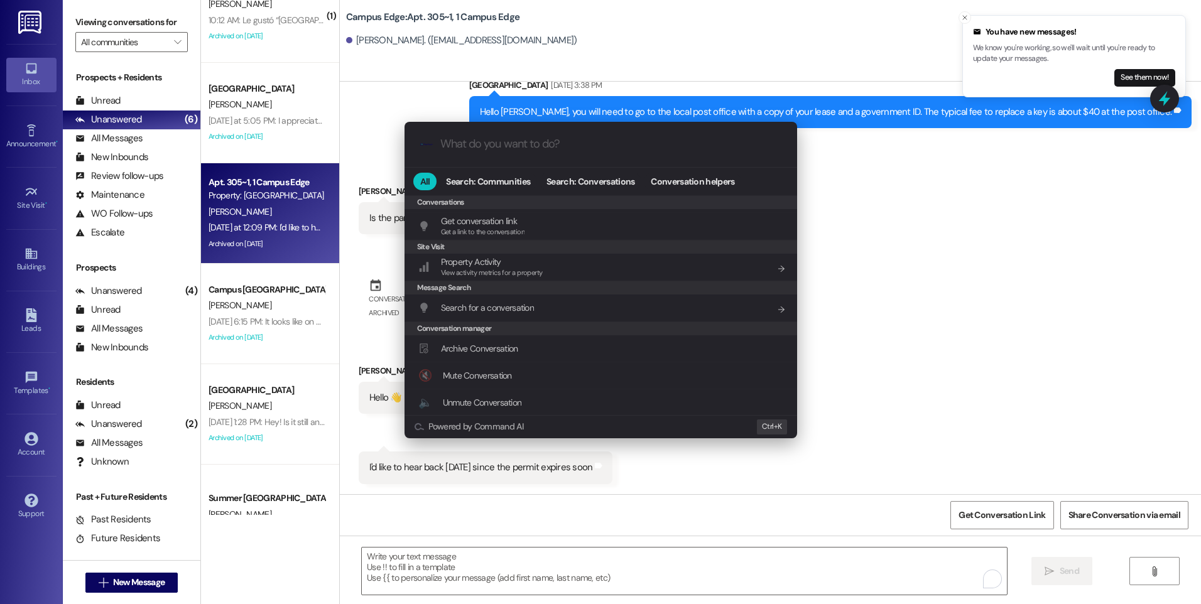
scroll to position [548, 0]
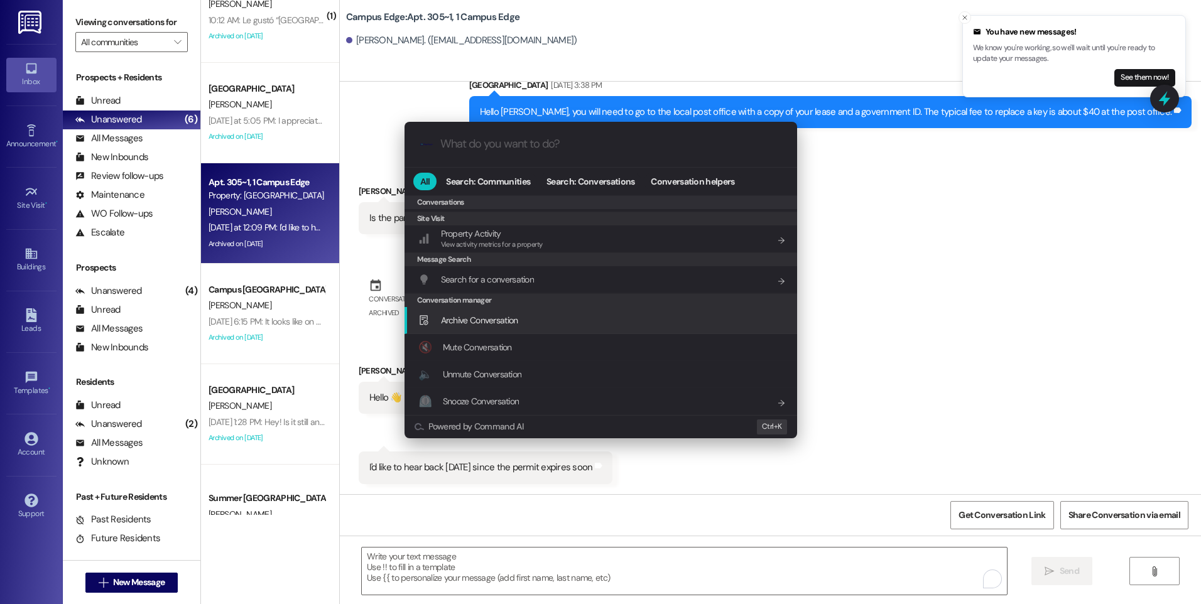
click at [499, 315] on span "Archive Conversation" at bounding box center [479, 320] width 77 height 11
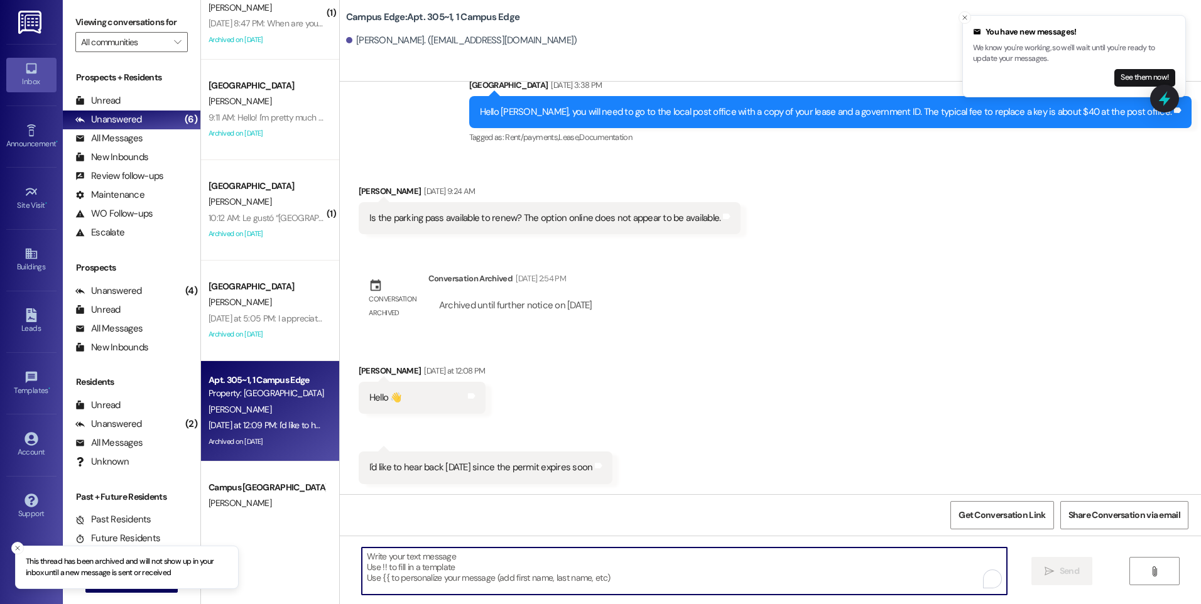
scroll to position [0, 0]
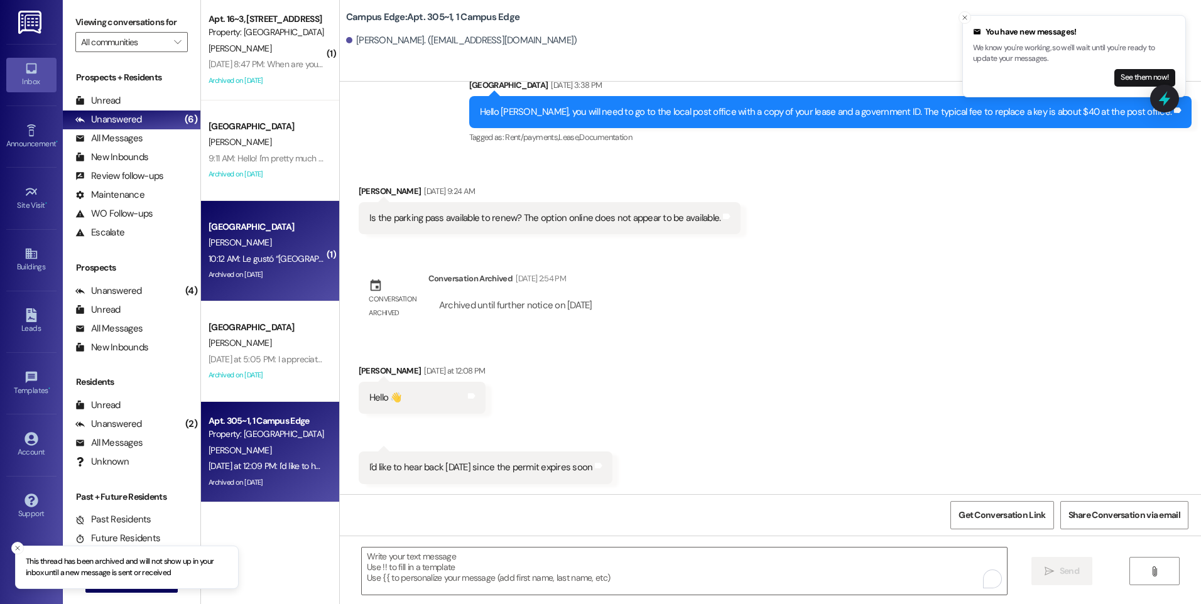
click at [263, 250] on div "[PERSON_NAME]" at bounding box center [266, 243] width 119 height 16
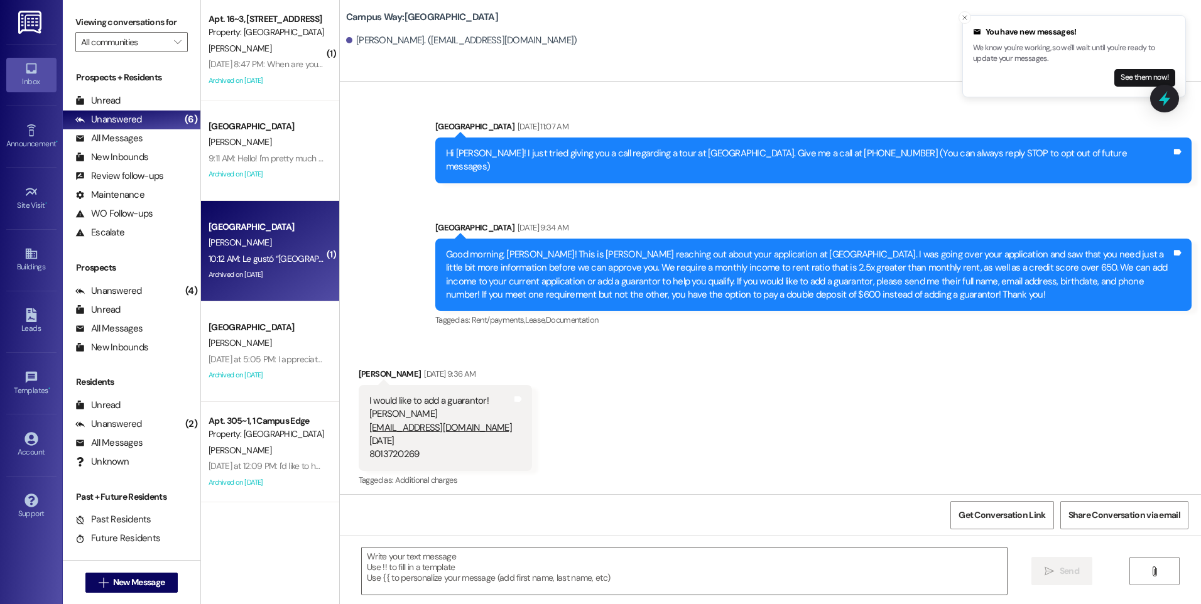
scroll to position [1576, 0]
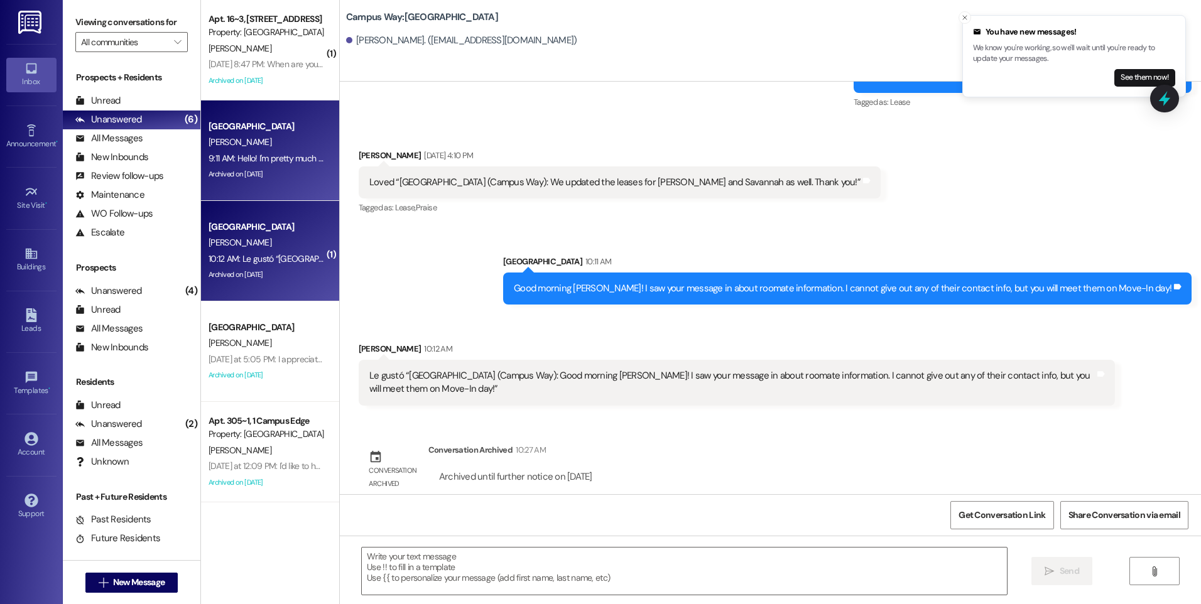
click at [272, 161] on div "9:11 AM: Hello! I'm pretty much finished with all the requirements for move-in,…" at bounding box center [580, 158] width 742 height 11
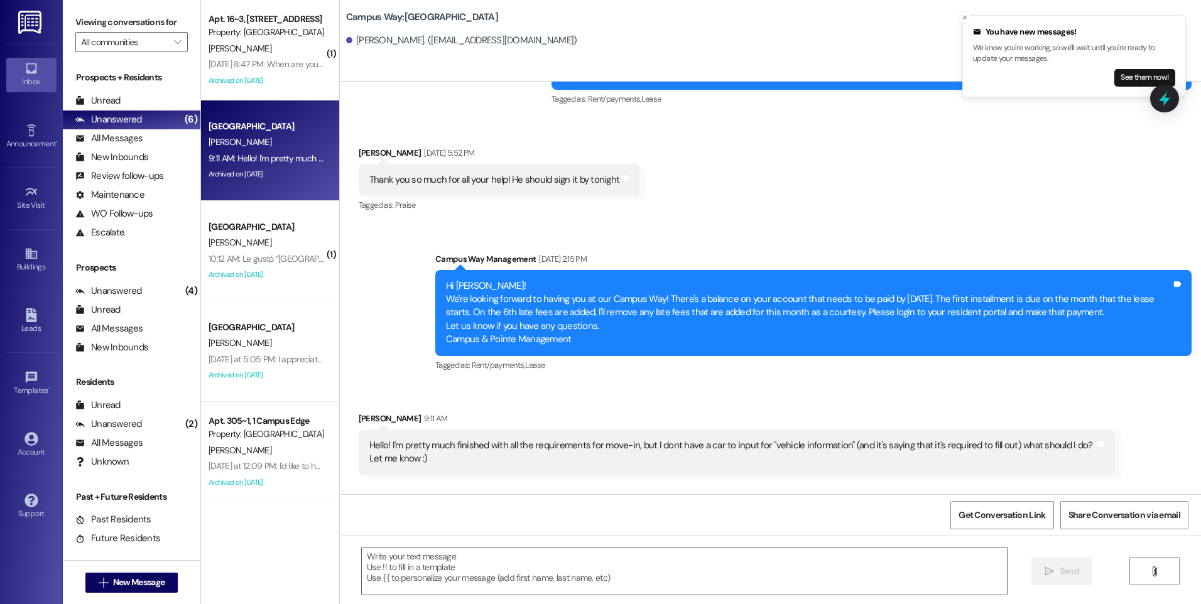
scroll to position [628, 0]
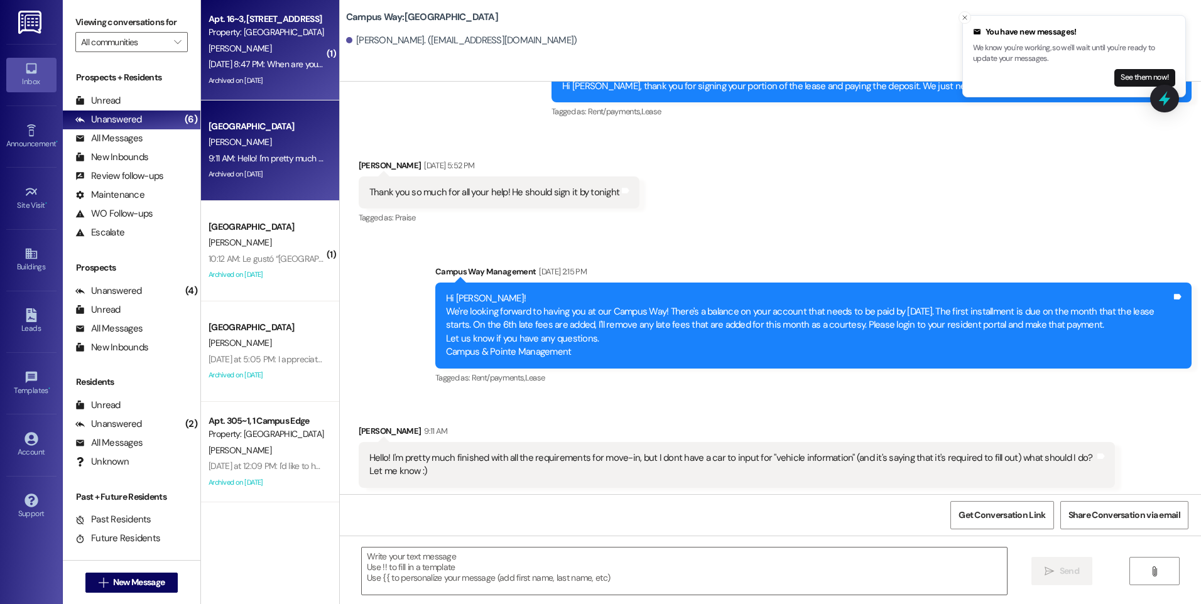
click at [246, 73] on div "Archived on [DATE]" at bounding box center [266, 81] width 119 height 16
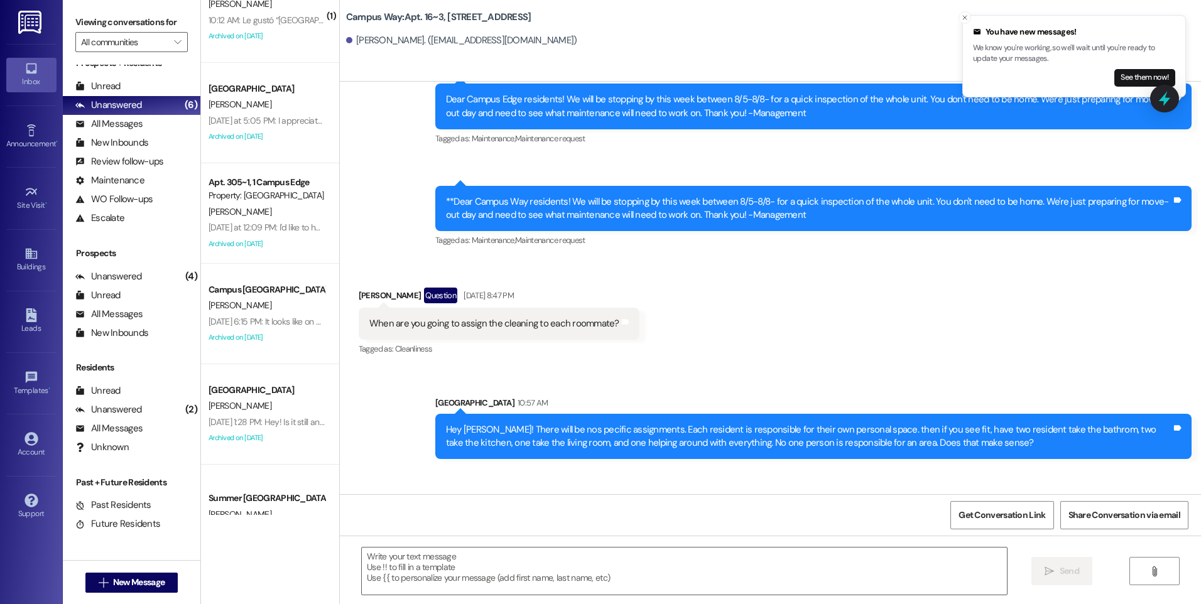
scroll to position [19, 0]
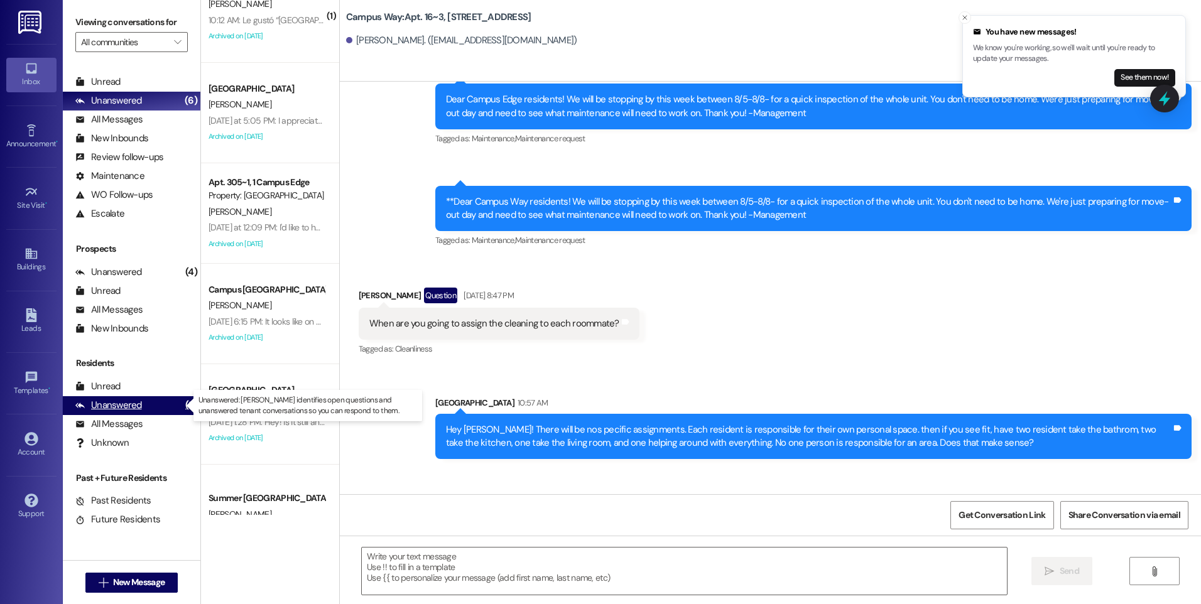
click at [143, 410] on div "Unanswered (2)" at bounding box center [132, 405] width 138 height 19
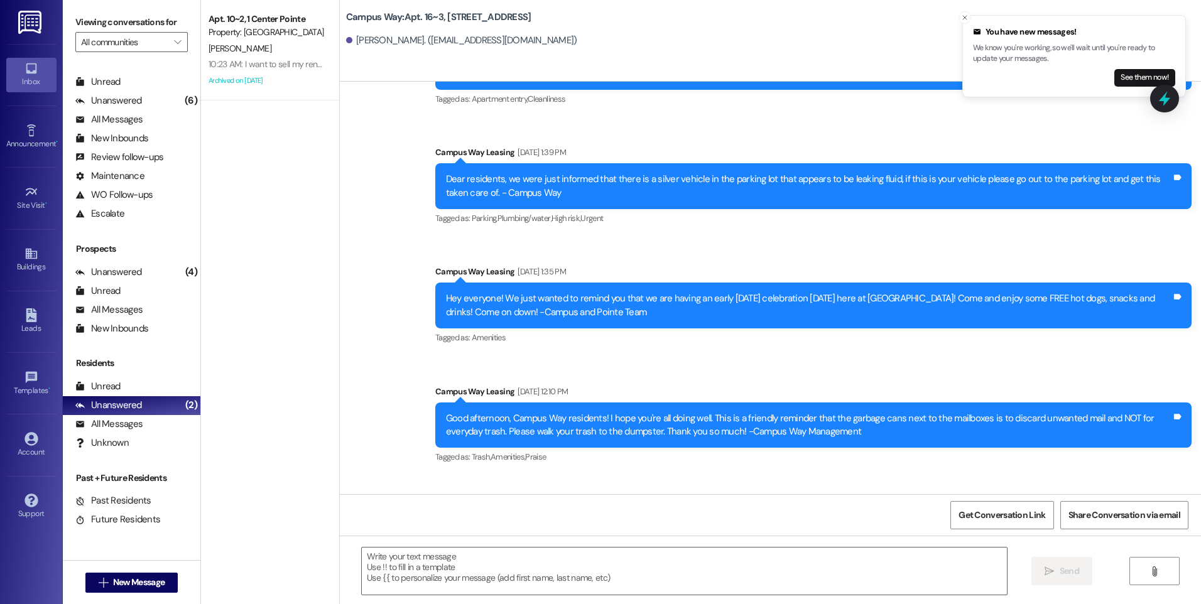
scroll to position [9074, 0]
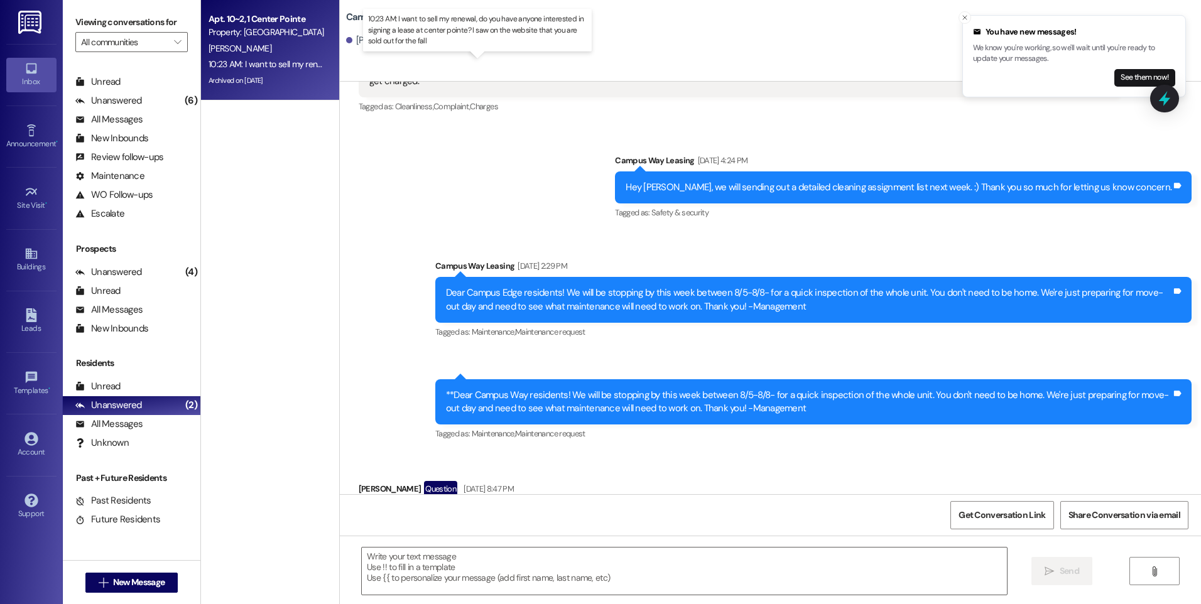
click at [236, 60] on div "10:23 AM: I want to sell my renewal, do you have anyone interested in signing a…" at bounding box center [490, 63] width 562 height 11
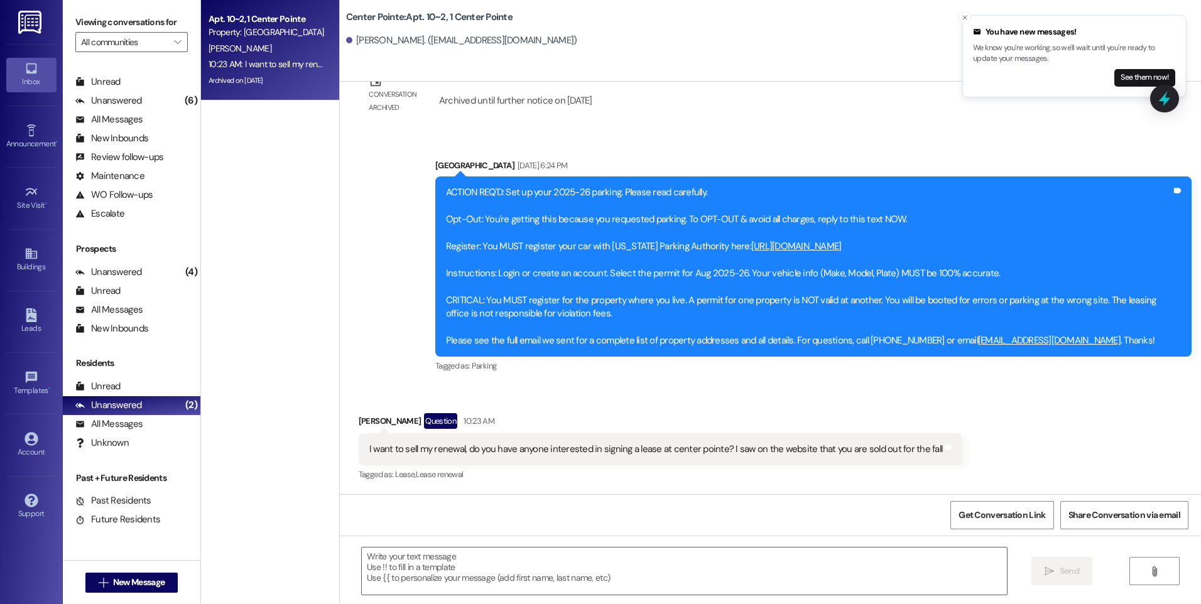
scroll to position [8925, 0]
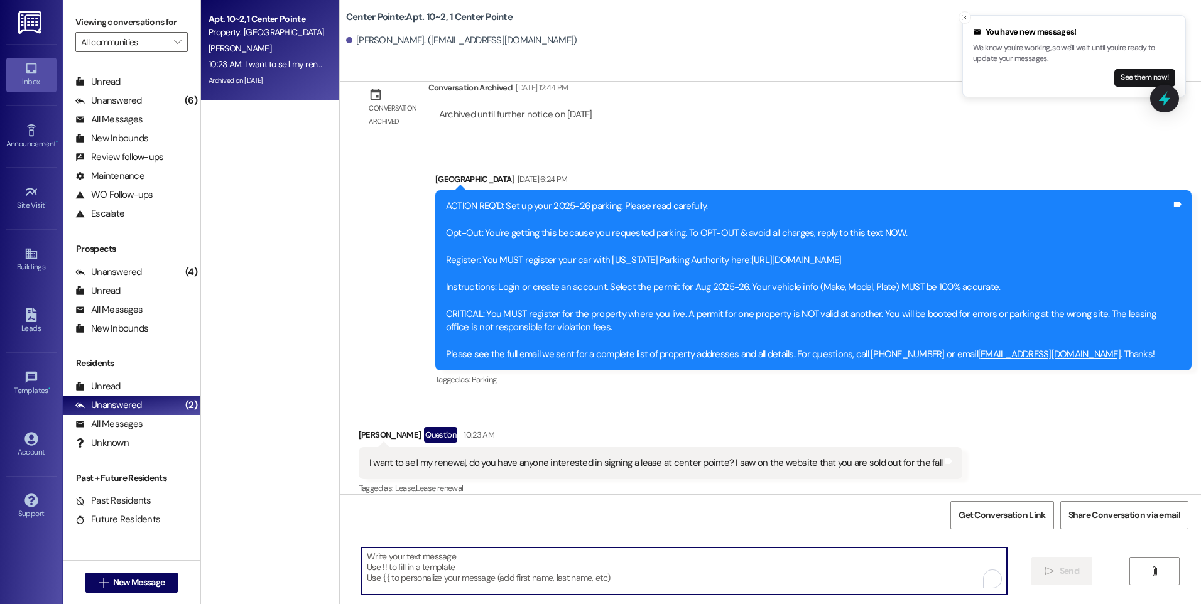
click at [783, 565] on textarea "To enrich screen reader interactions, please activate Accessibility in Grammarl…" at bounding box center [684, 571] width 645 height 47
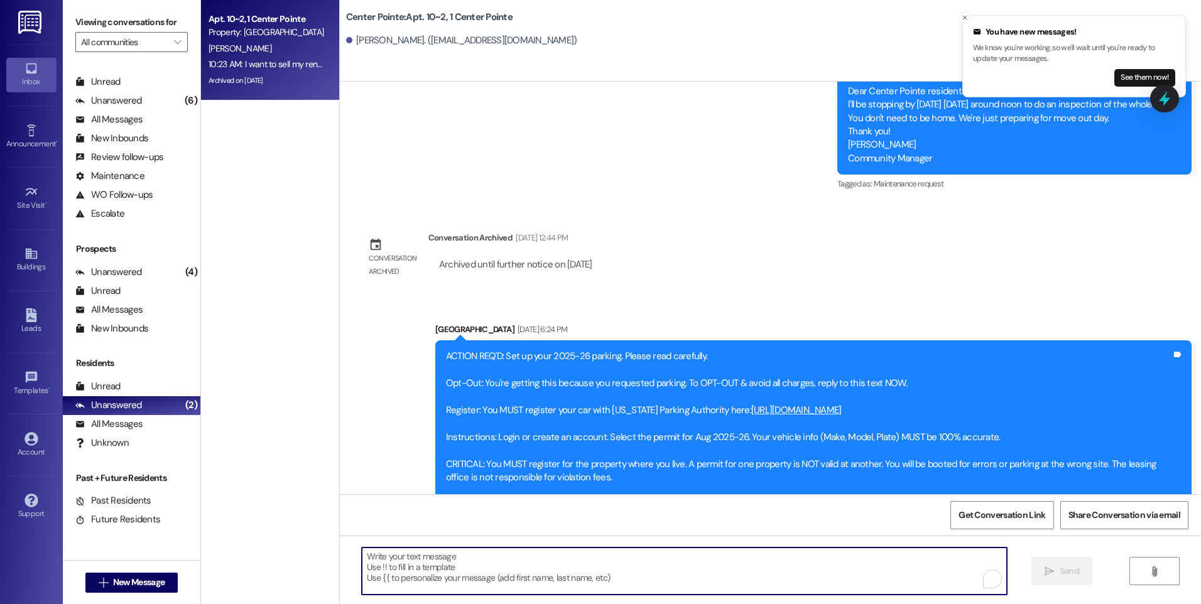
scroll to position [8800, 0]
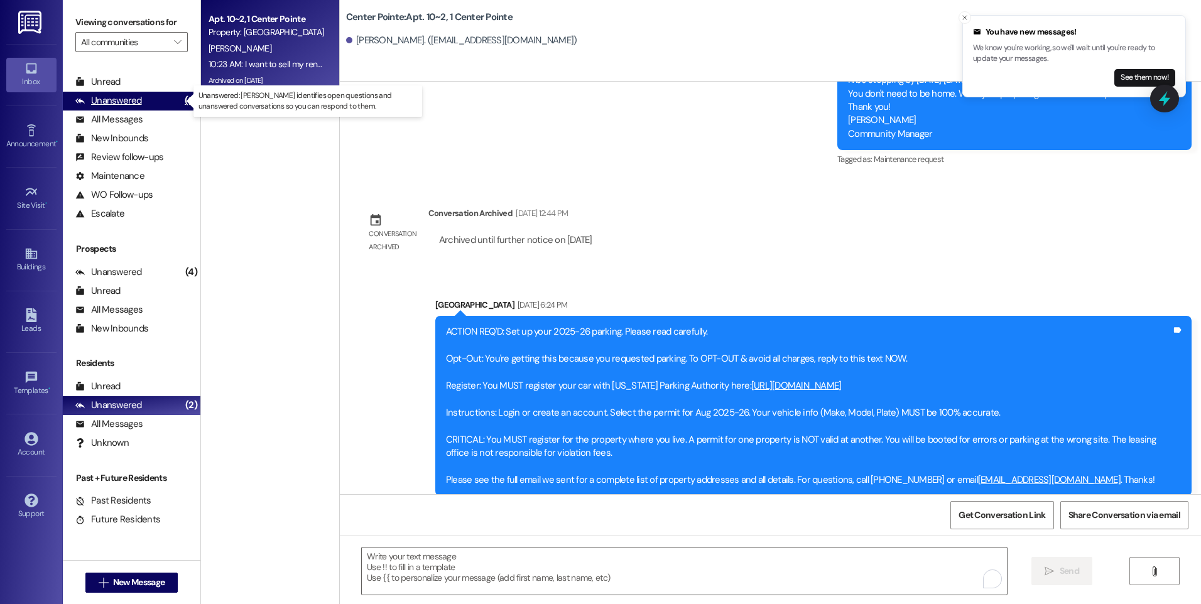
click at [136, 102] on div "Unanswered" at bounding box center [108, 100] width 67 height 13
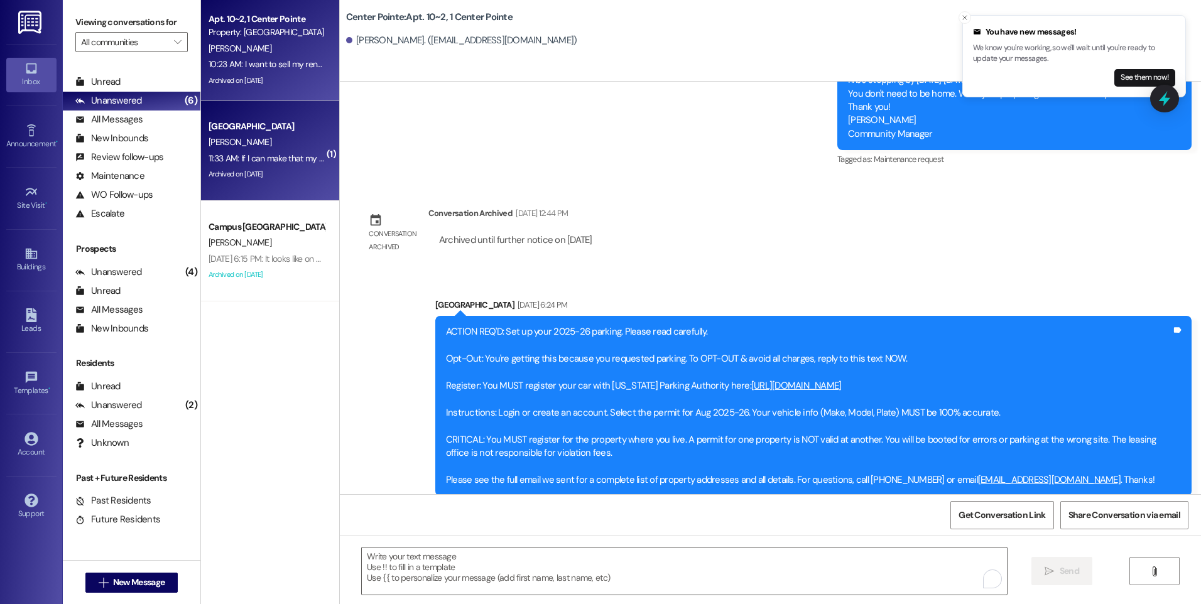
click at [268, 168] on div "Archived on [DATE]" at bounding box center [266, 174] width 119 height 16
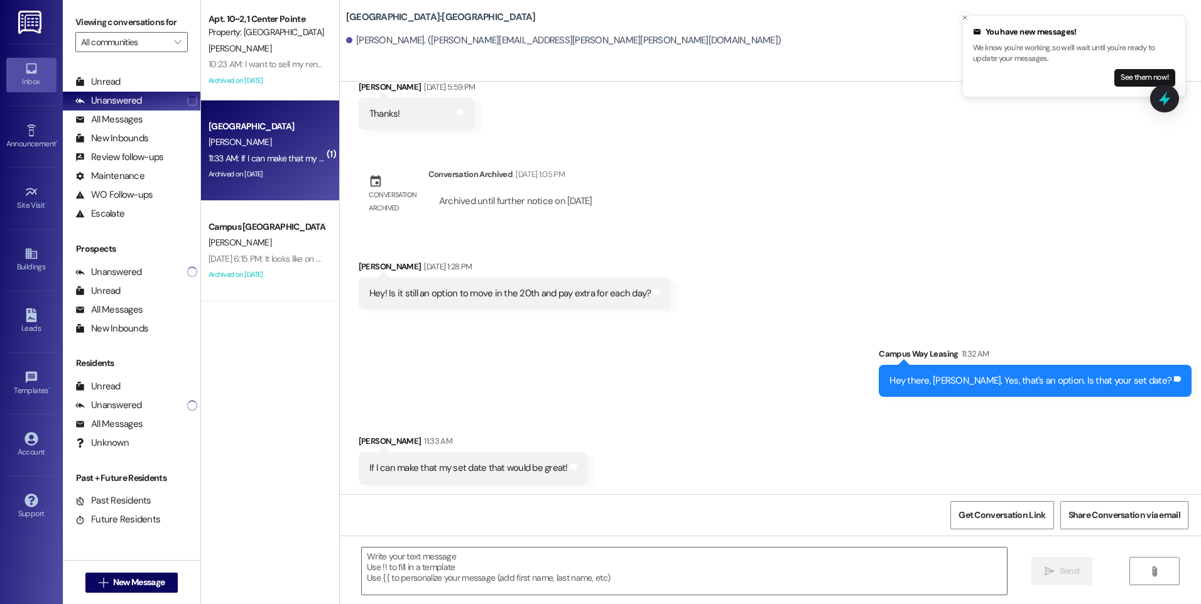
scroll to position [1831, 0]
click at [512, 579] on textarea at bounding box center [684, 571] width 645 height 47
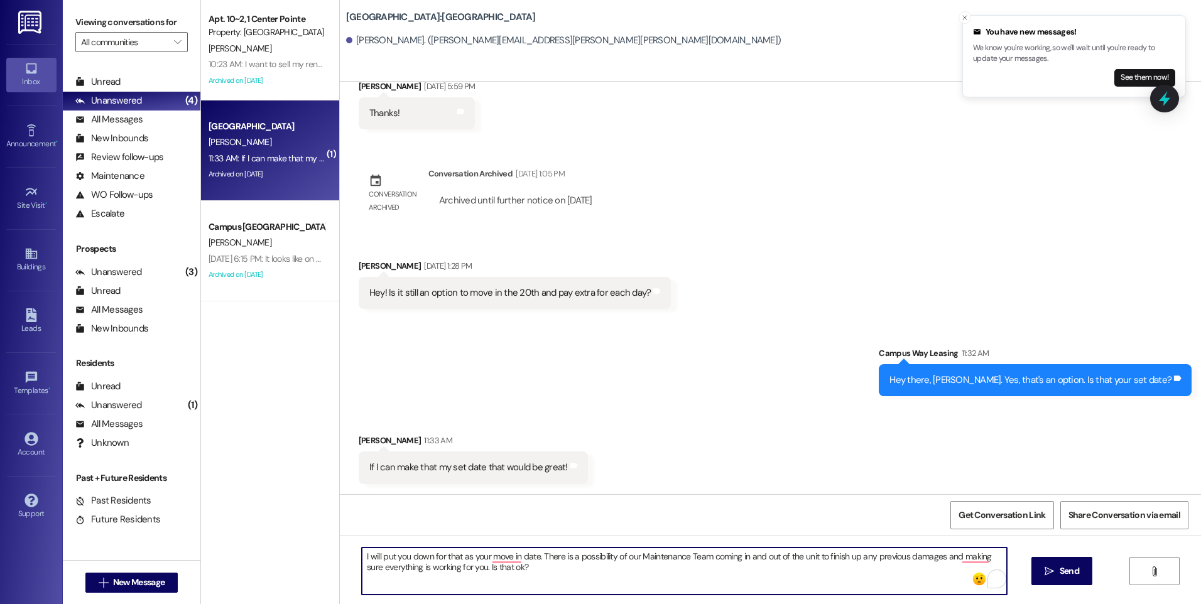
drag, startPoint x: 406, startPoint y: 568, endPoint x: 433, endPoint y: 569, distance: 27.0
click at [433, 569] on textarea "I will put you down for that as your move in date. There is a possibility of ou…" at bounding box center [684, 571] width 645 height 47
type textarea "I will put you down for that as your move in date. There is a possibility of ou…"
click at [636, 567] on textarea "I will put you down for that as your move in date. There is a possibility of ou…" at bounding box center [684, 571] width 645 height 47
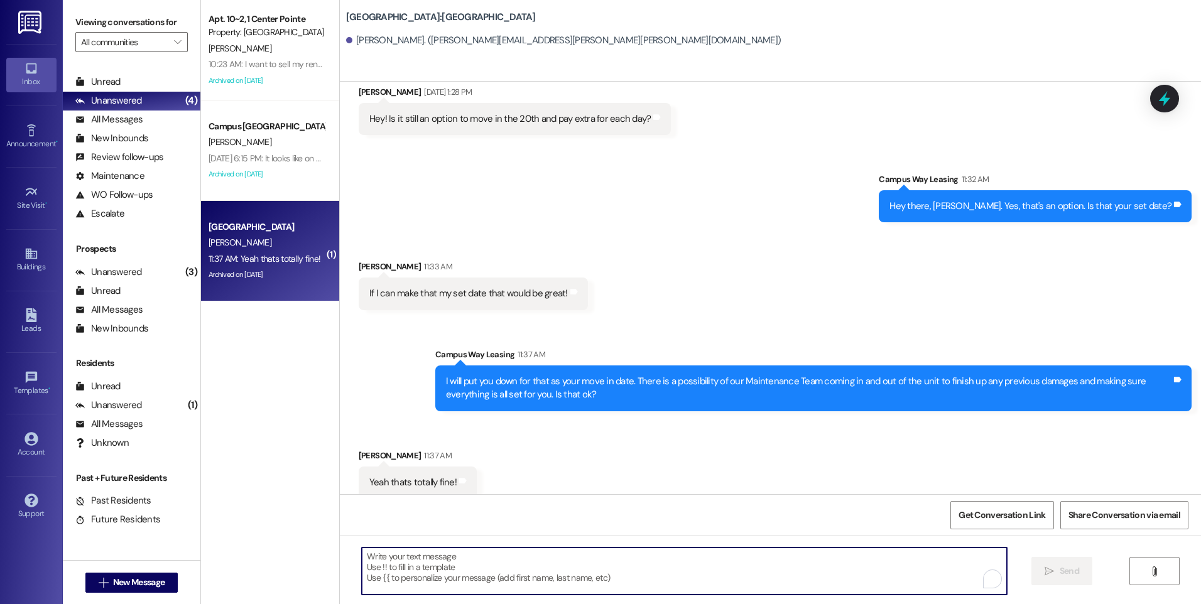
scroll to position [2019, 0]
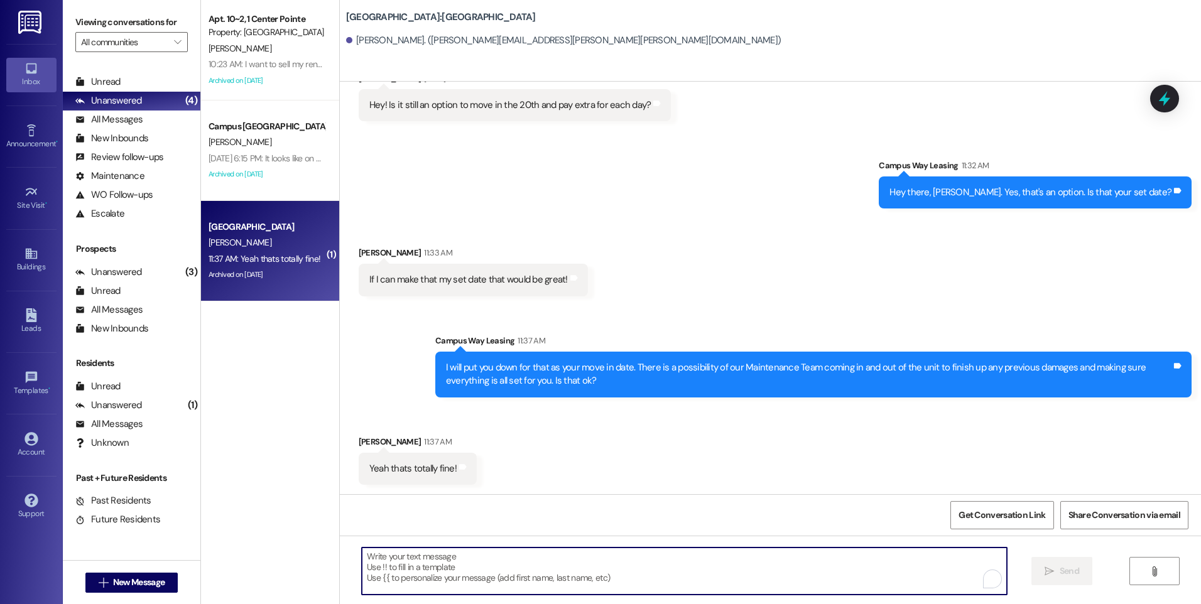
click at [526, 553] on textarea "To enrich screen reader interactions, please activate Accessibility in Grammarl…" at bounding box center [684, 571] width 645 height 47
type textarea "Great! I'll set the move-in date for the 20th."
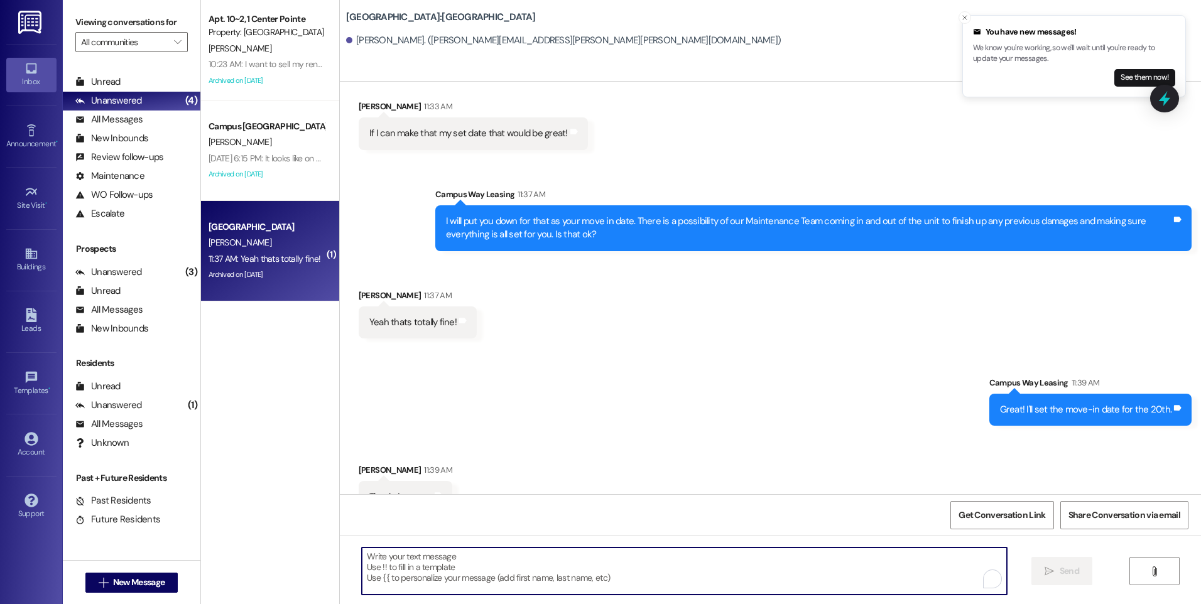
scroll to position [2194, 0]
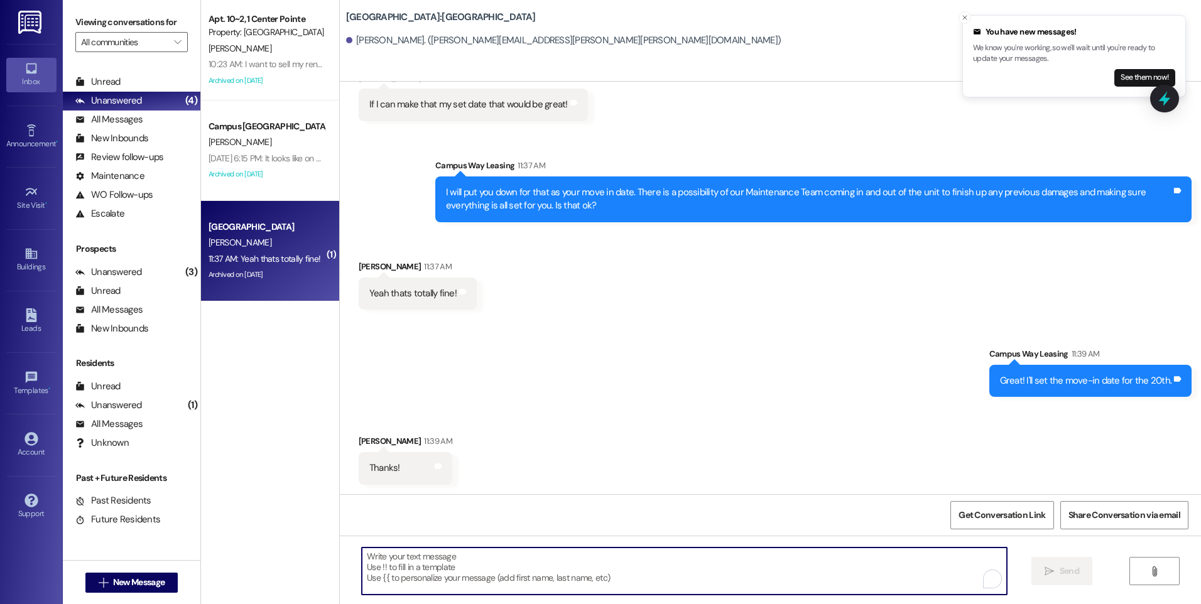
click at [628, 564] on textarea "To enrich screen reader interactions, please activate Accessibility in Grammarl…" at bounding box center [684, 571] width 645 height 47
type textarea "You're welcome! :)"
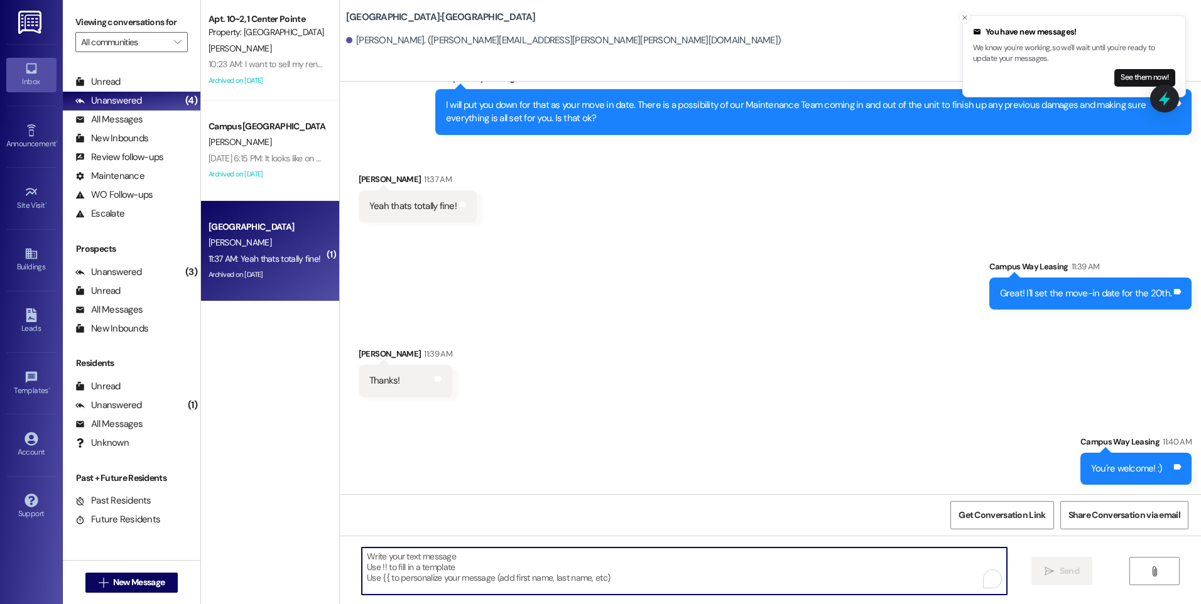
scroll to position [2282, 0]
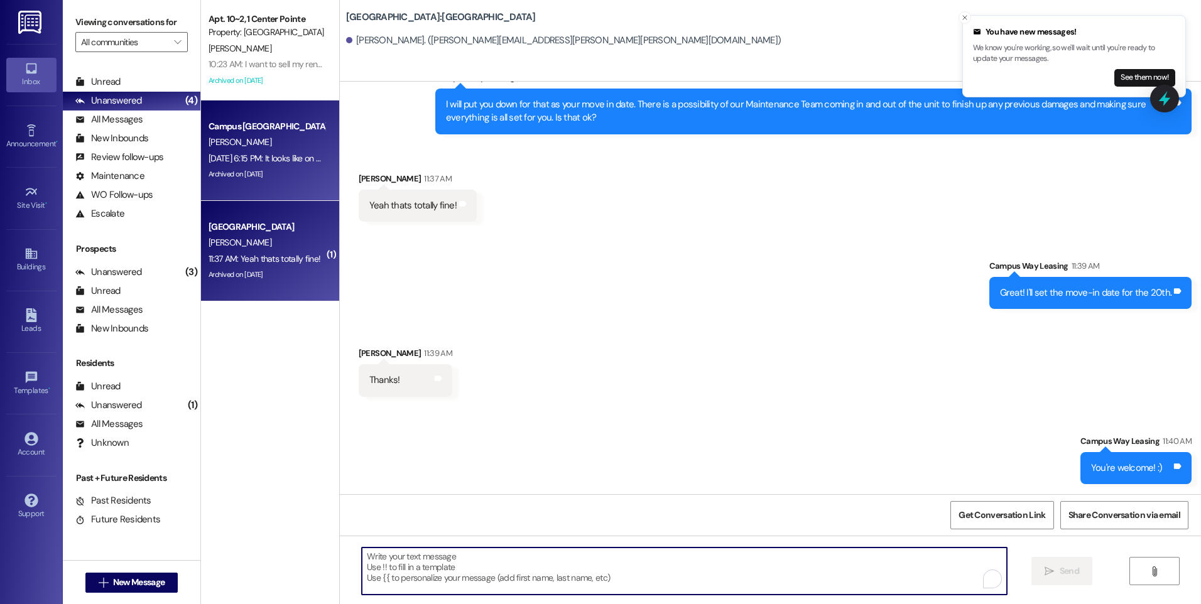
click at [256, 161] on div "[DATE] 6:15 PM: It looks like on a computer it still says the same thing... [DA…" at bounding box center [333, 158] width 249 height 11
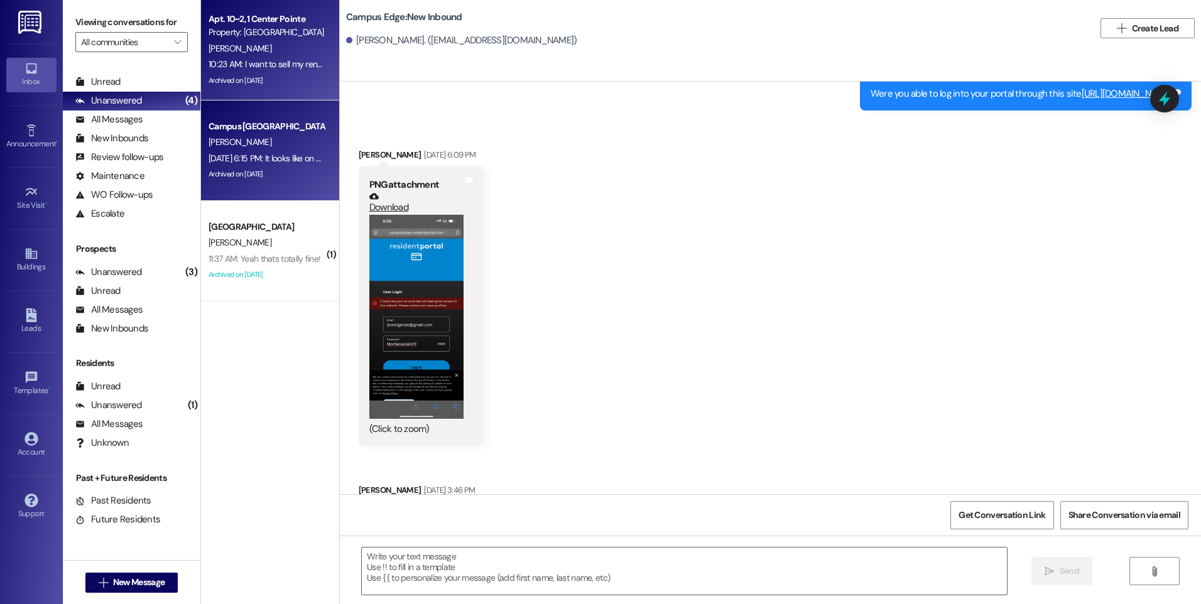
scroll to position [2715, 0]
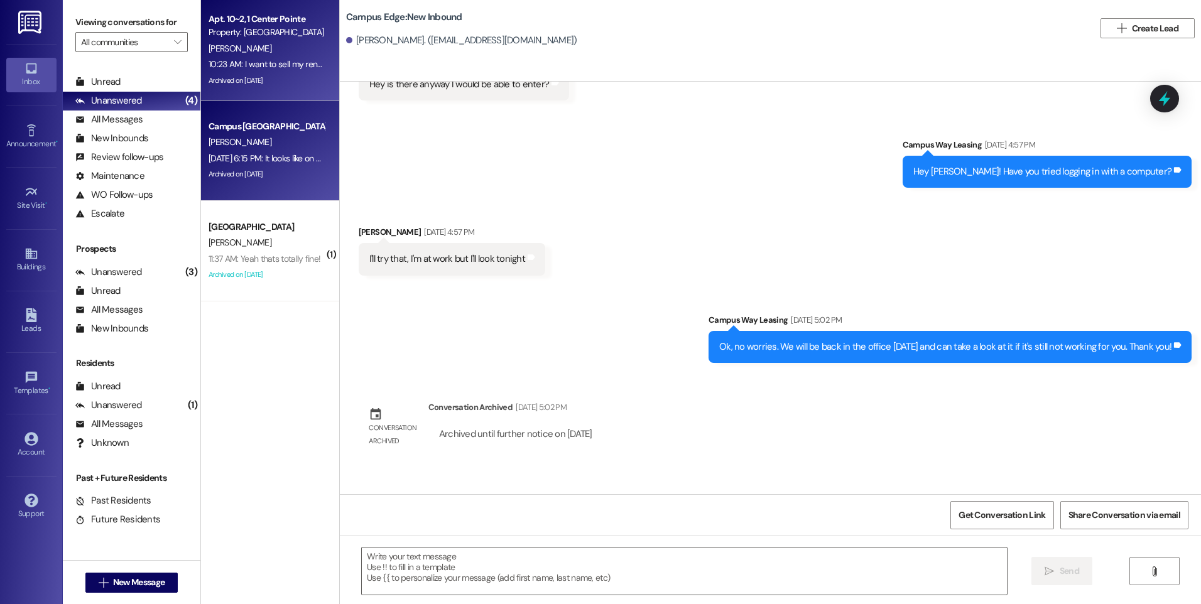
click at [237, 43] on div "[PERSON_NAME]" at bounding box center [266, 49] width 119 height 16
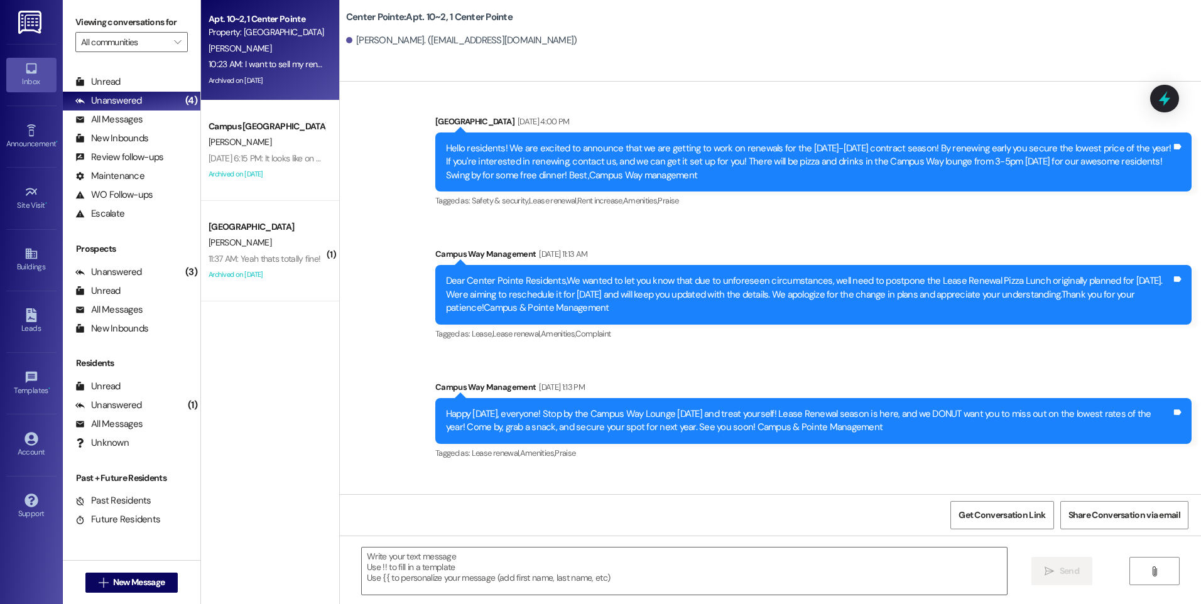
scroll to position [8925, 0]
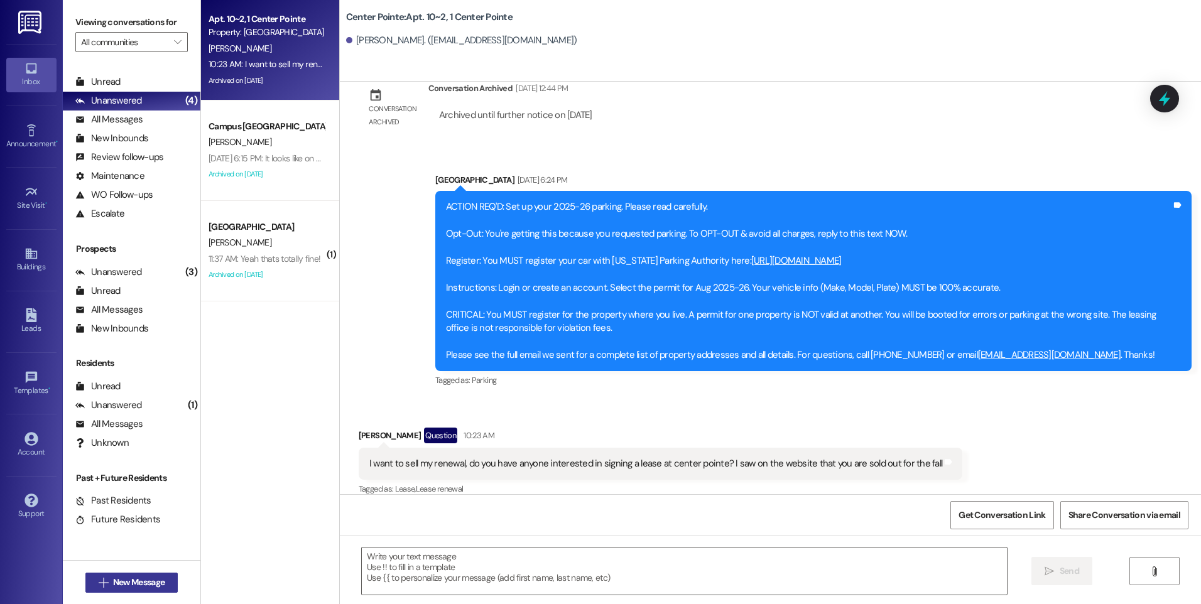
click at [145, 581] on span "New Message" at bounding box center [139, 582] width 52 height 13
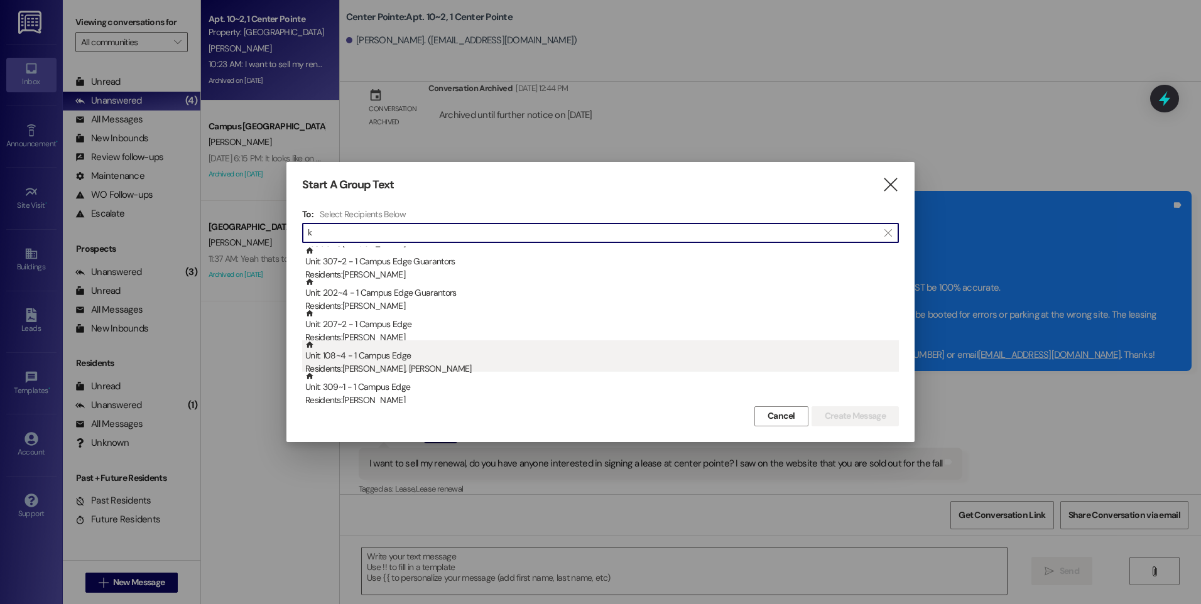
scroll to position [377, 0]
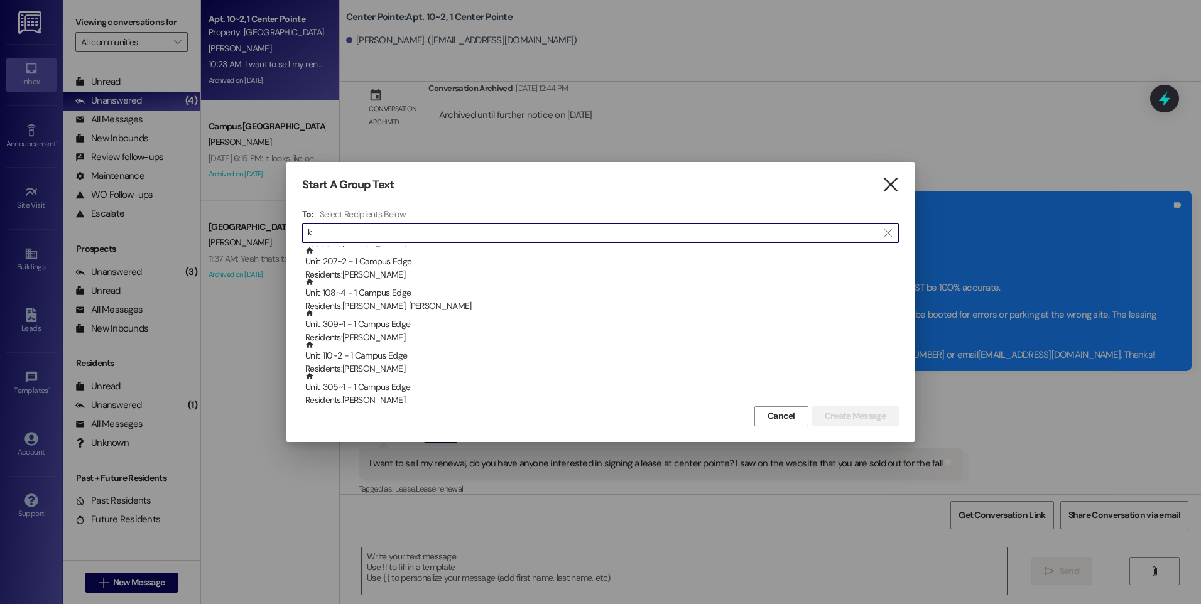
type input "k"
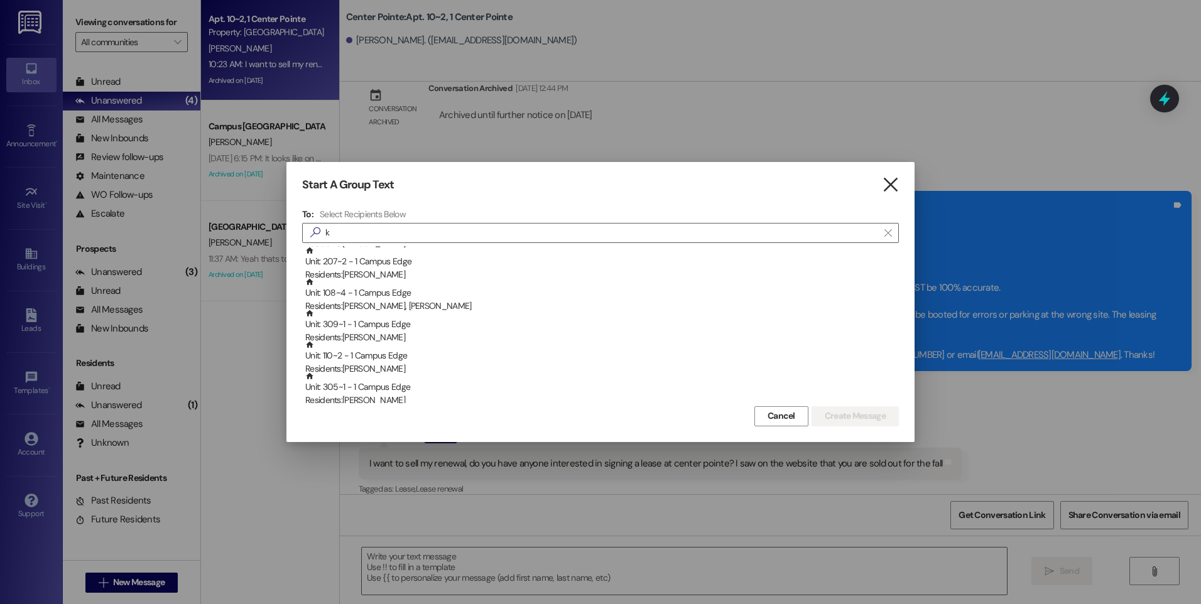
click at [892, 182] on icon "" at bounding box center [890, 184] width 17 height 13
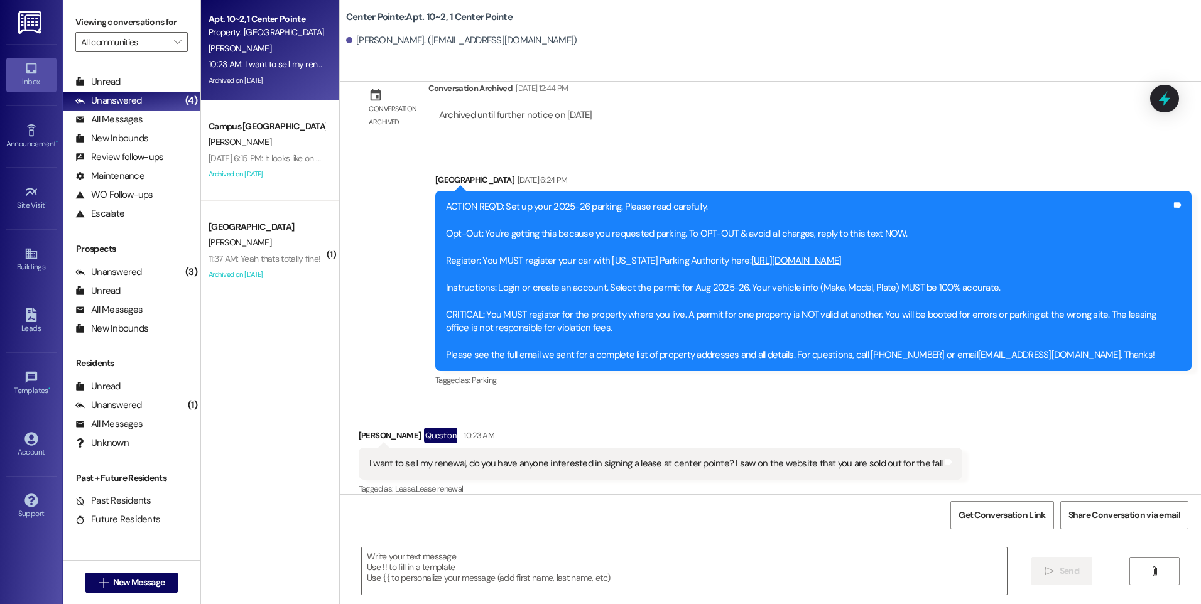
scroll to position [8925, 0]
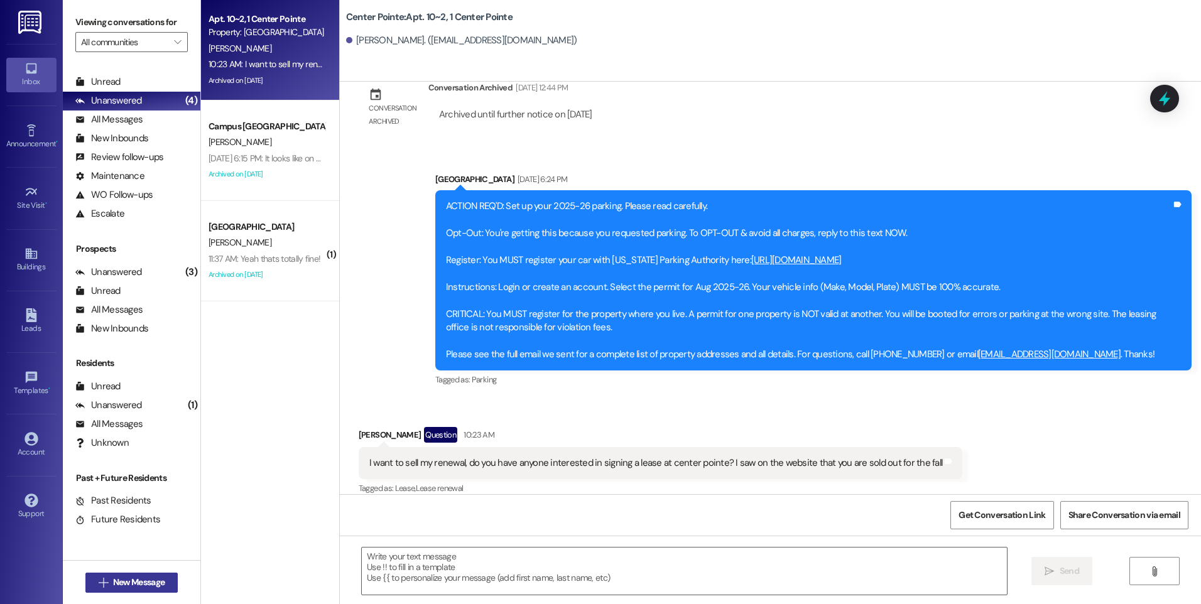
click at [166, 582] on button " New Message" at bounding box center [131, 583] width 93 height 20
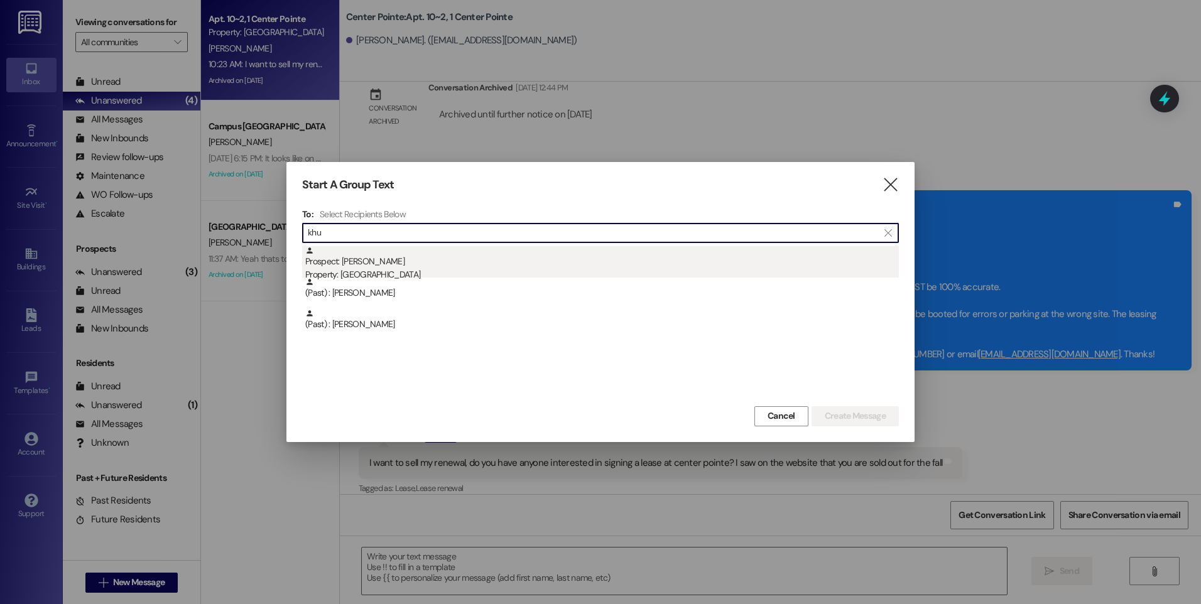
type input "khu"
click at [392, 277] on div "Property: [GEOGRAPHIC_DATA]" at bounding box center [602, 274] width 594 height 13
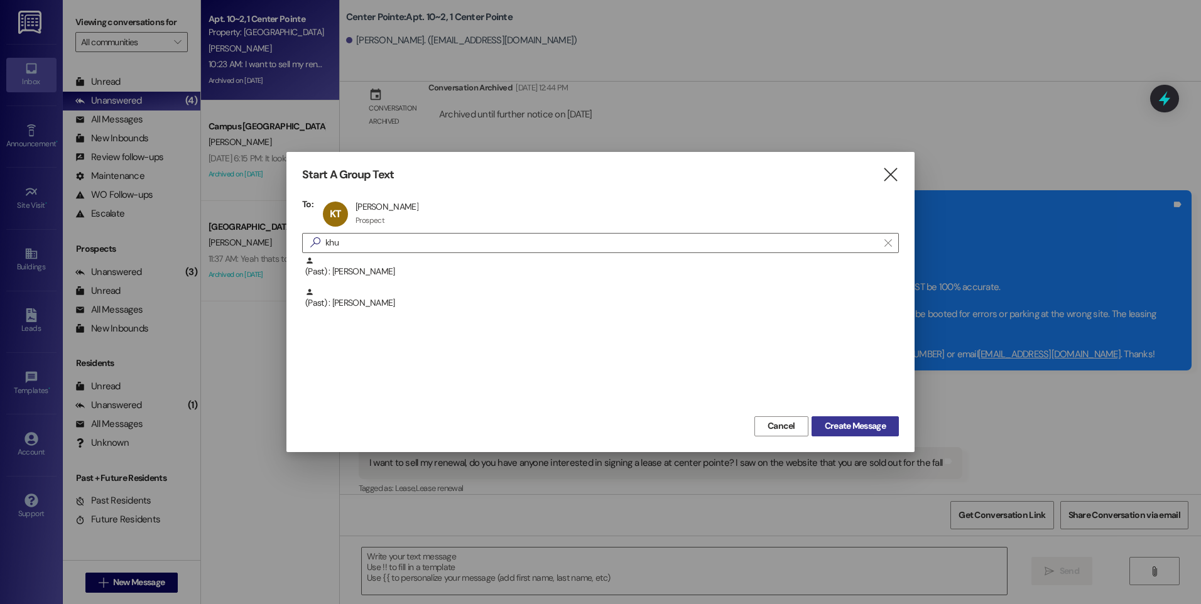
click at [870, 421] on span "Create Message" at bounding box center [855, 426] width 61 height 13
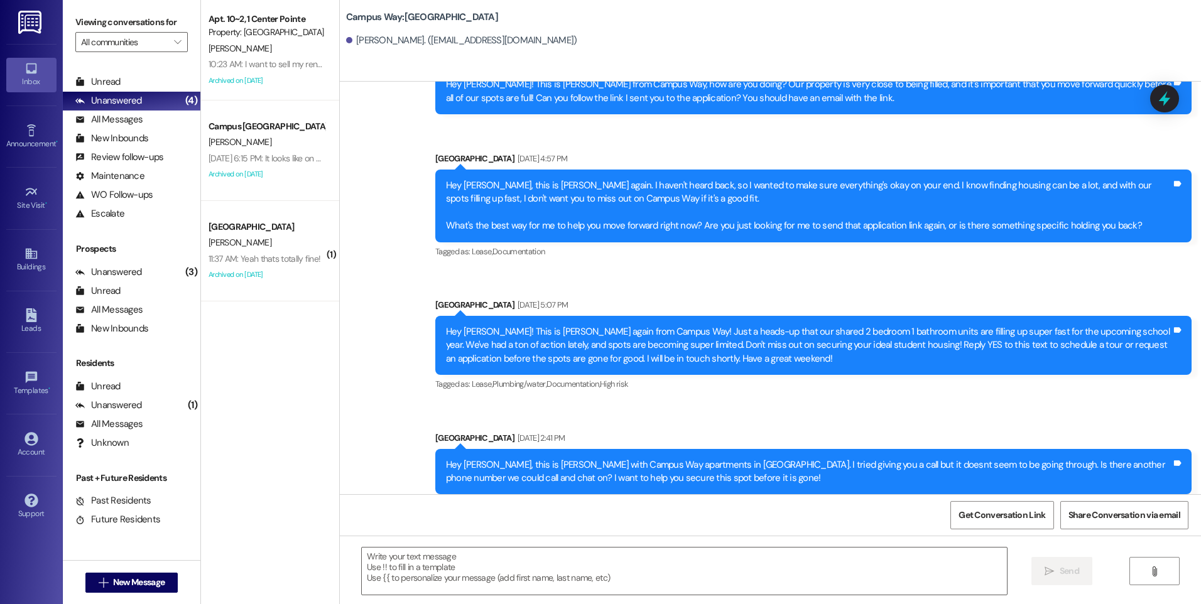
scroll to position [0, 0]
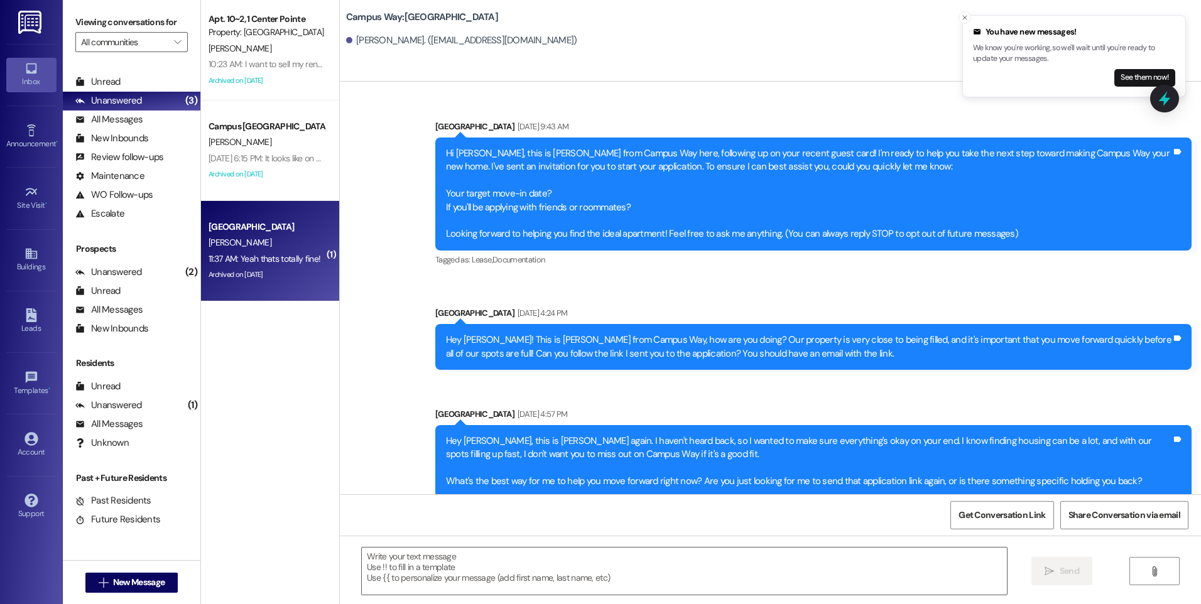
click at [299, 251] on div "11:37 AM: Yeah thats totally fine! 11:37 AM: Yeah thats totally fine!" at bounding box center [266, 259] width 119 height 16
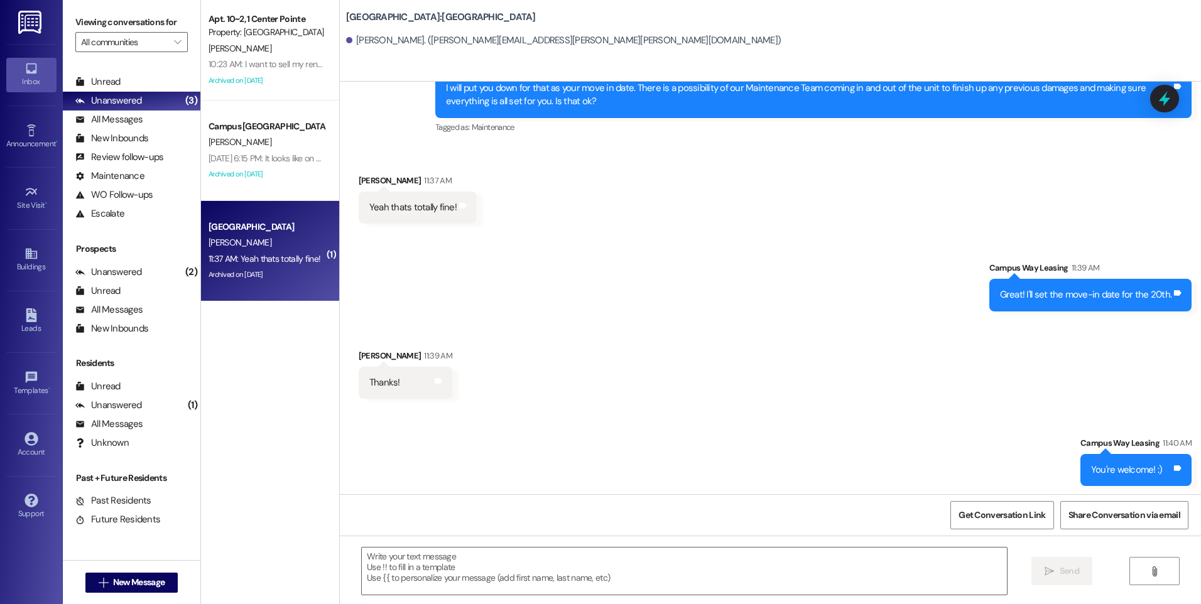
scroll to position [2300, 0]
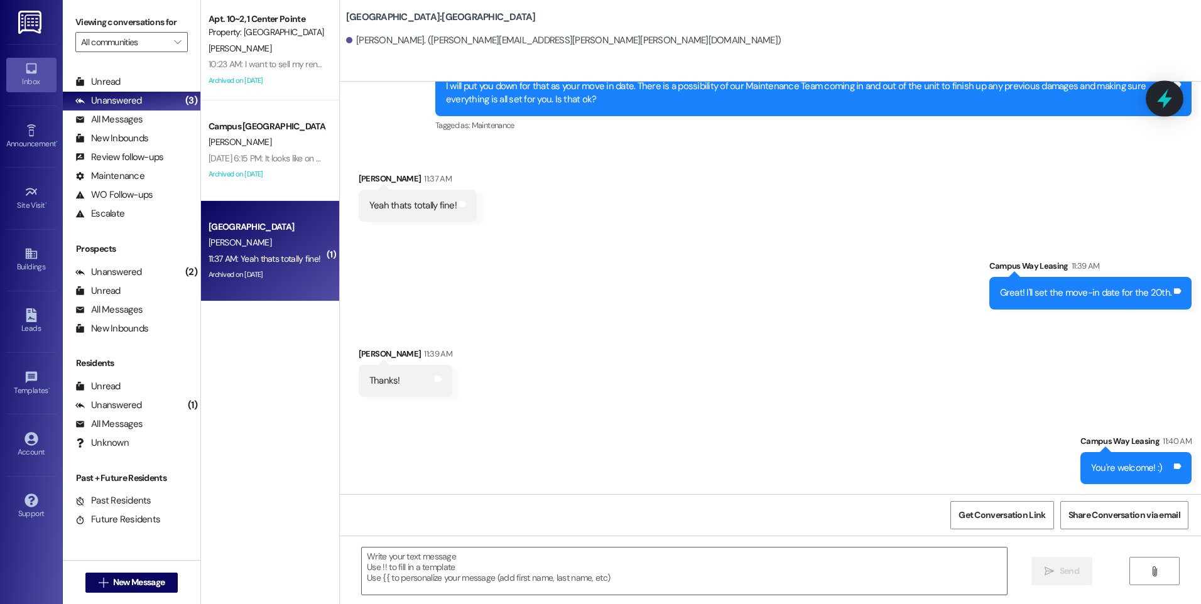
click at [1163, 102] on icon at bounding box center [1164, 98] width 21 height 21
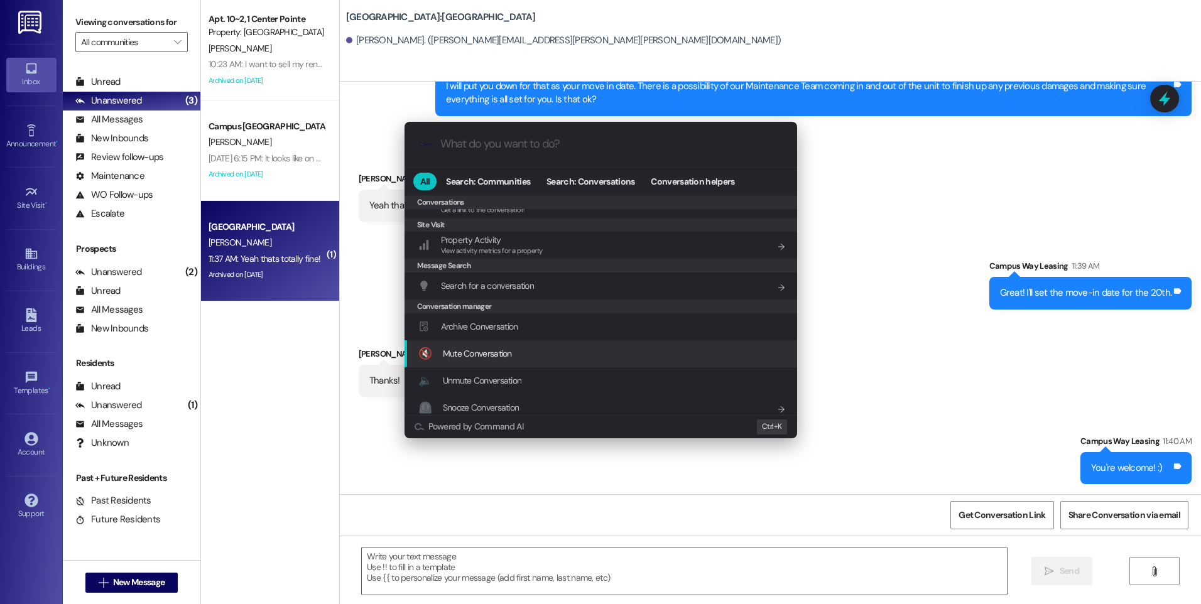
scroll to position [548, 0]
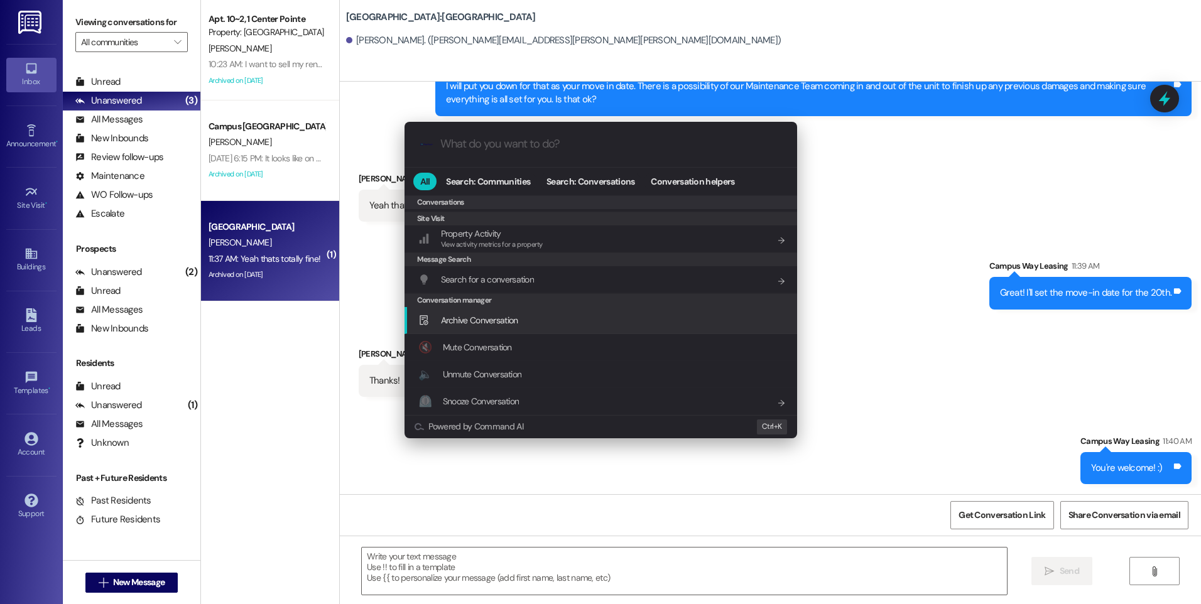
click at [491, 313] on span "Archive Conversation" at bounding box center [479, 320] width 77 height 14
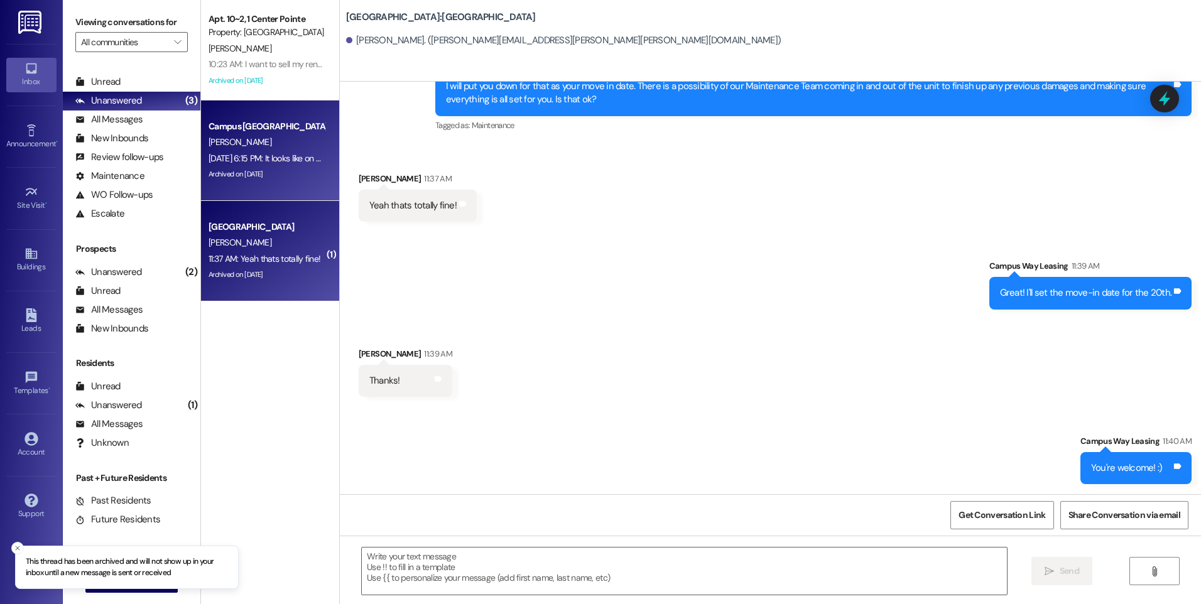
click at [262, 150] on div "[PERSON_NAME]" at bounding box center [266, 142] width 119 height 16
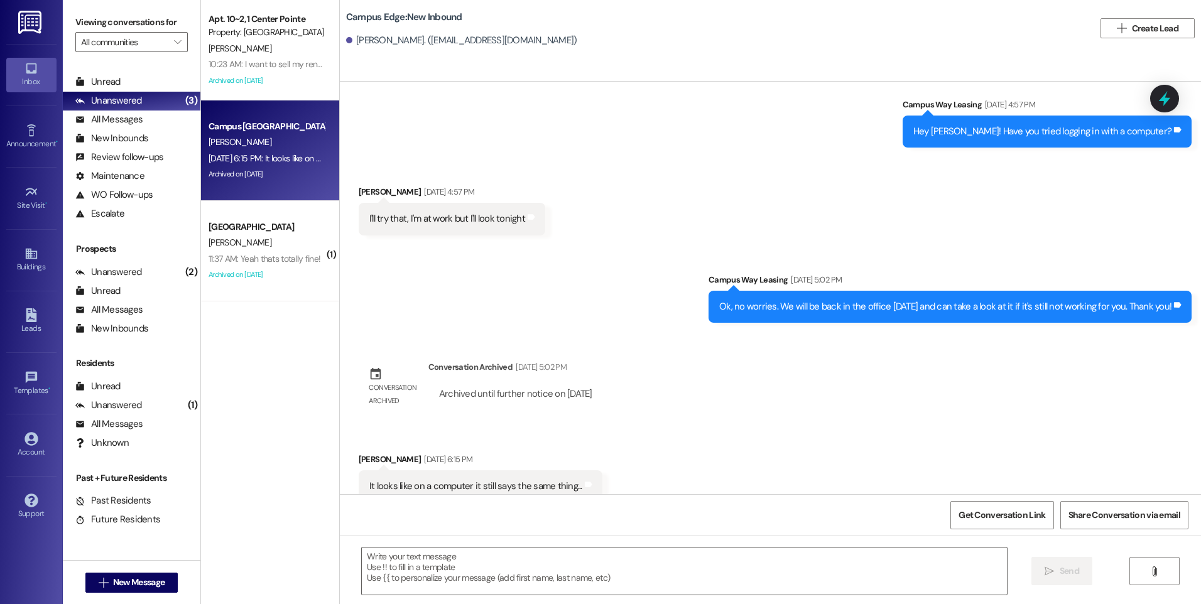
scroll to position [2760, 0]
